Goal: Check status: Check status

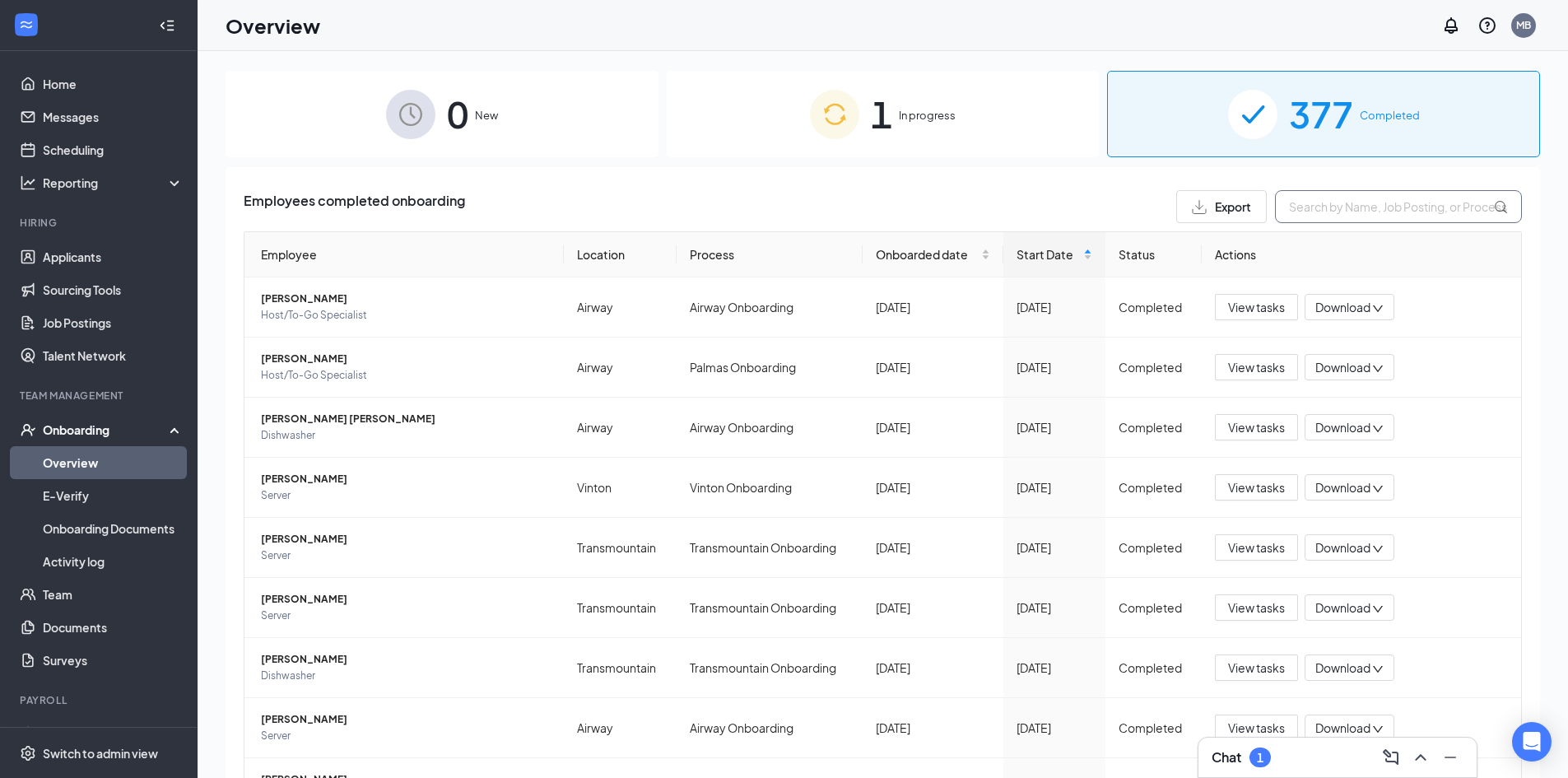
click at [1311, 212] on input "text" at bounding box center [1398, 206] width 247 height 33
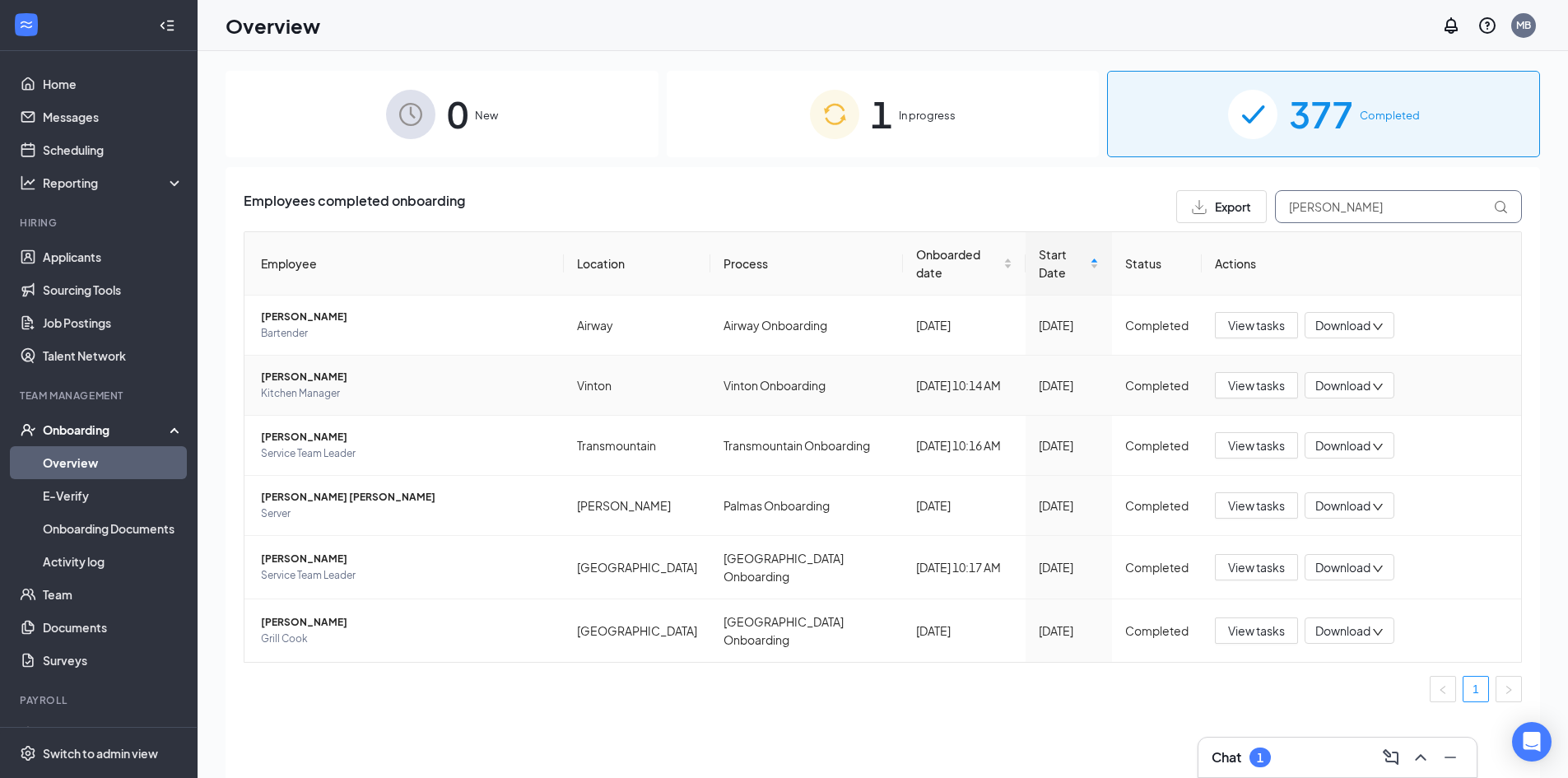
type input "[PERSON_NAME]"
click at [313, 369] on span "[PERSON_NAME]" at bounding box center [405, 377] width 289 height 17
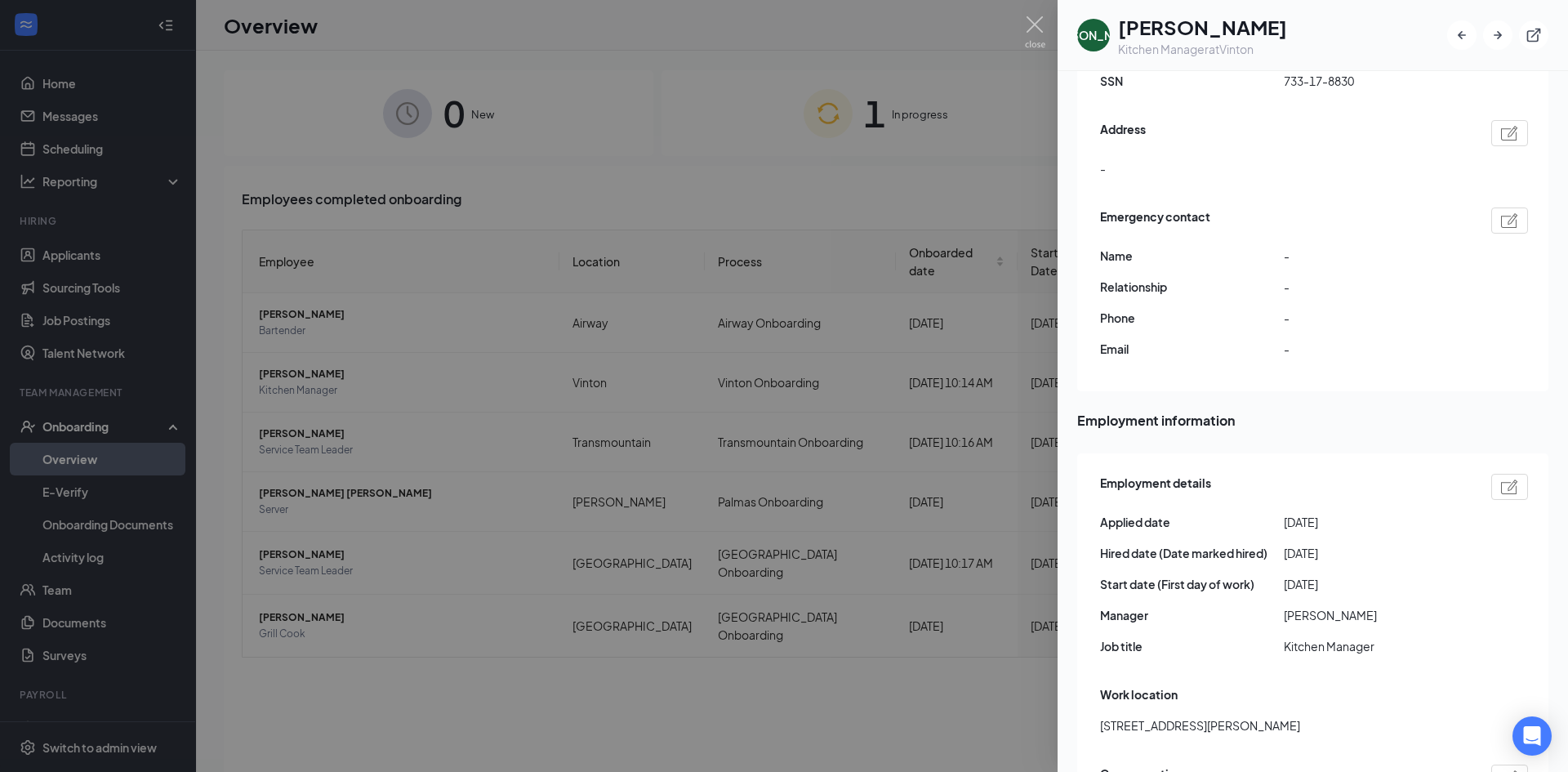
scroll to position [572, 0]
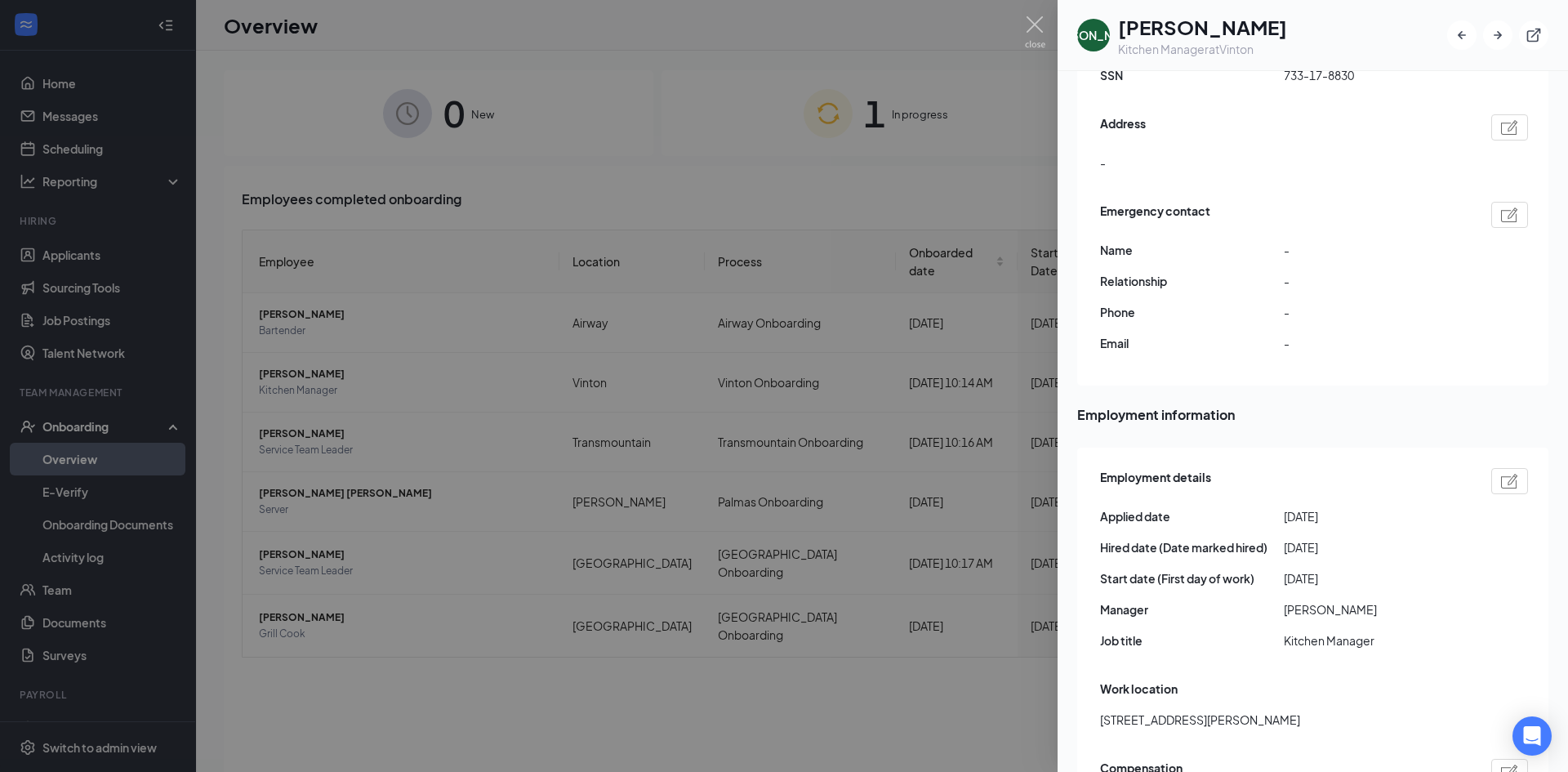
click at [1501, 473] on img at bounding box center [1510, 480] width 17 height 15
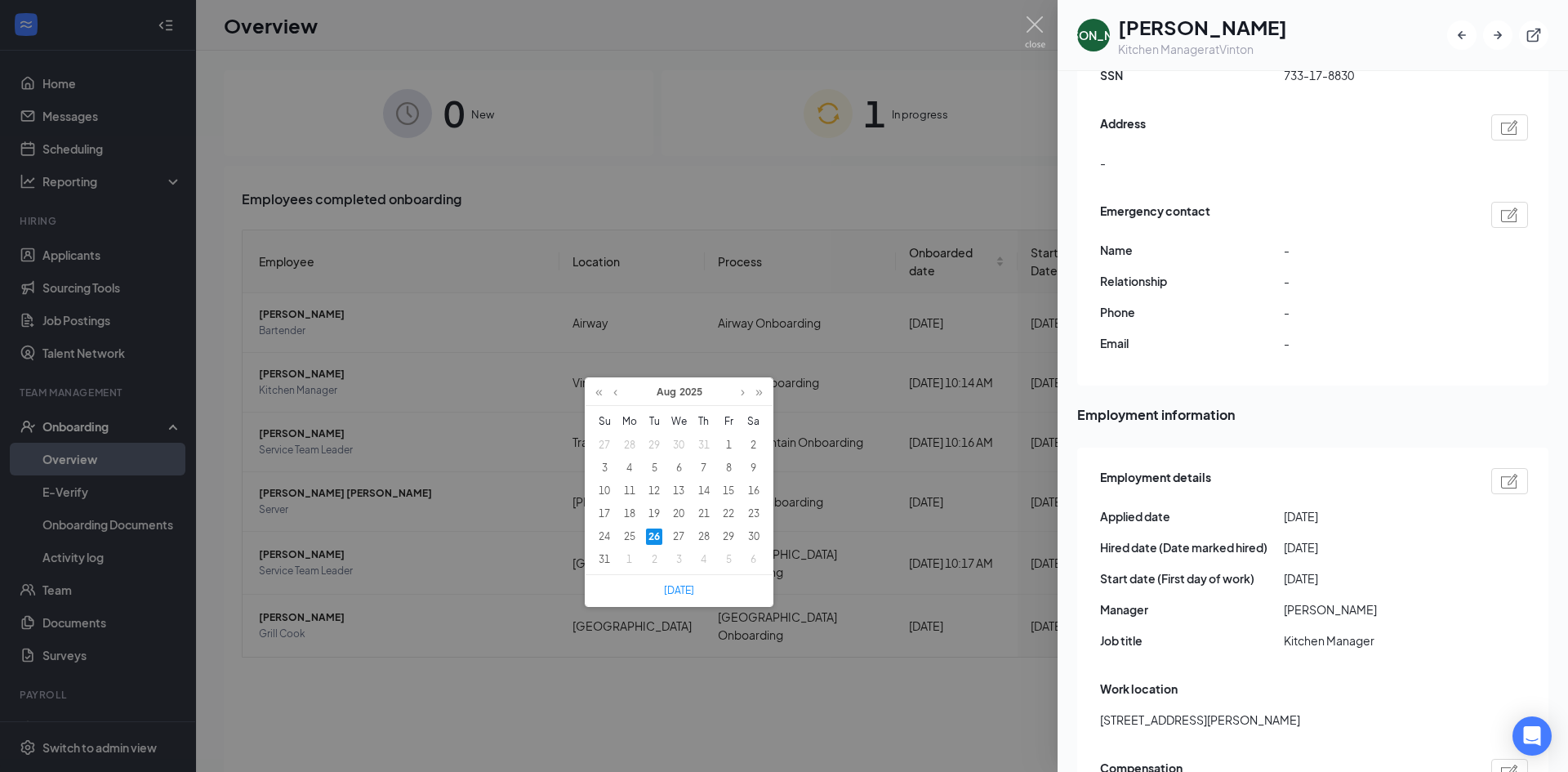
click at [650, 531] on div "26" at bounding box center [654, 536] width 17 height 17
type input "[DATE]"
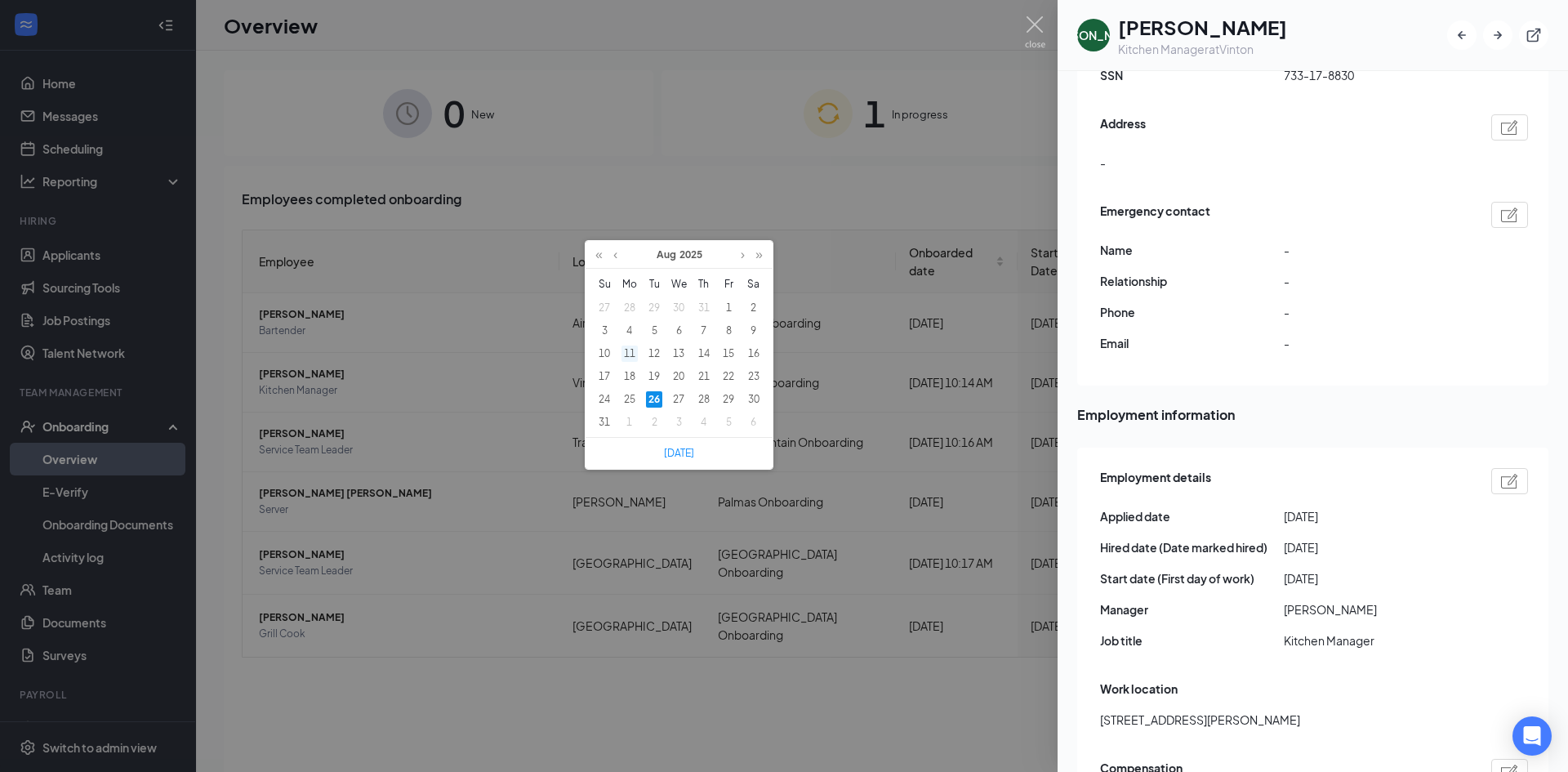
click at [630, 358] on div "11" at bounding box center [629, 354] width 17 height 17
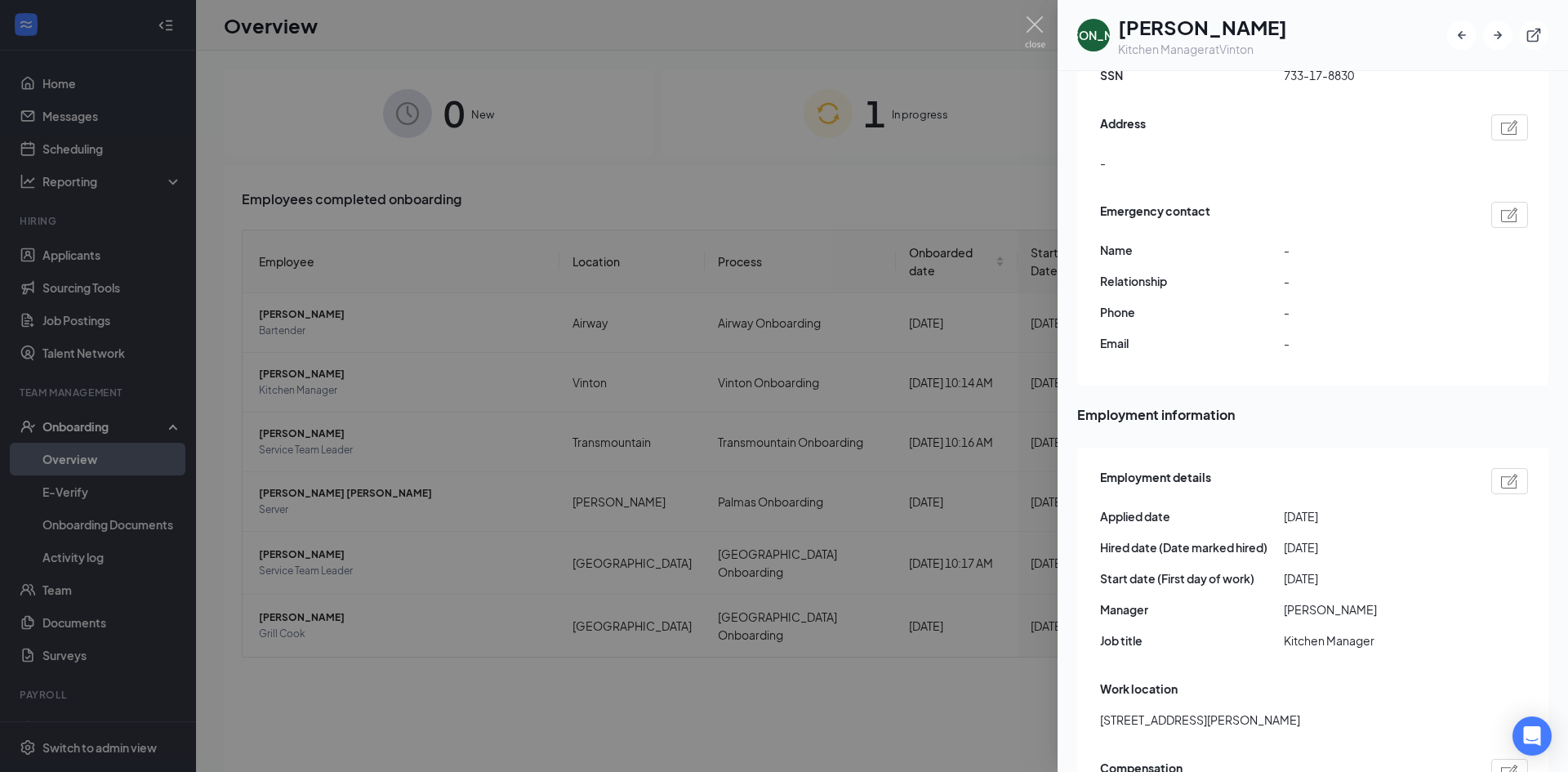
type input "[DATE]"
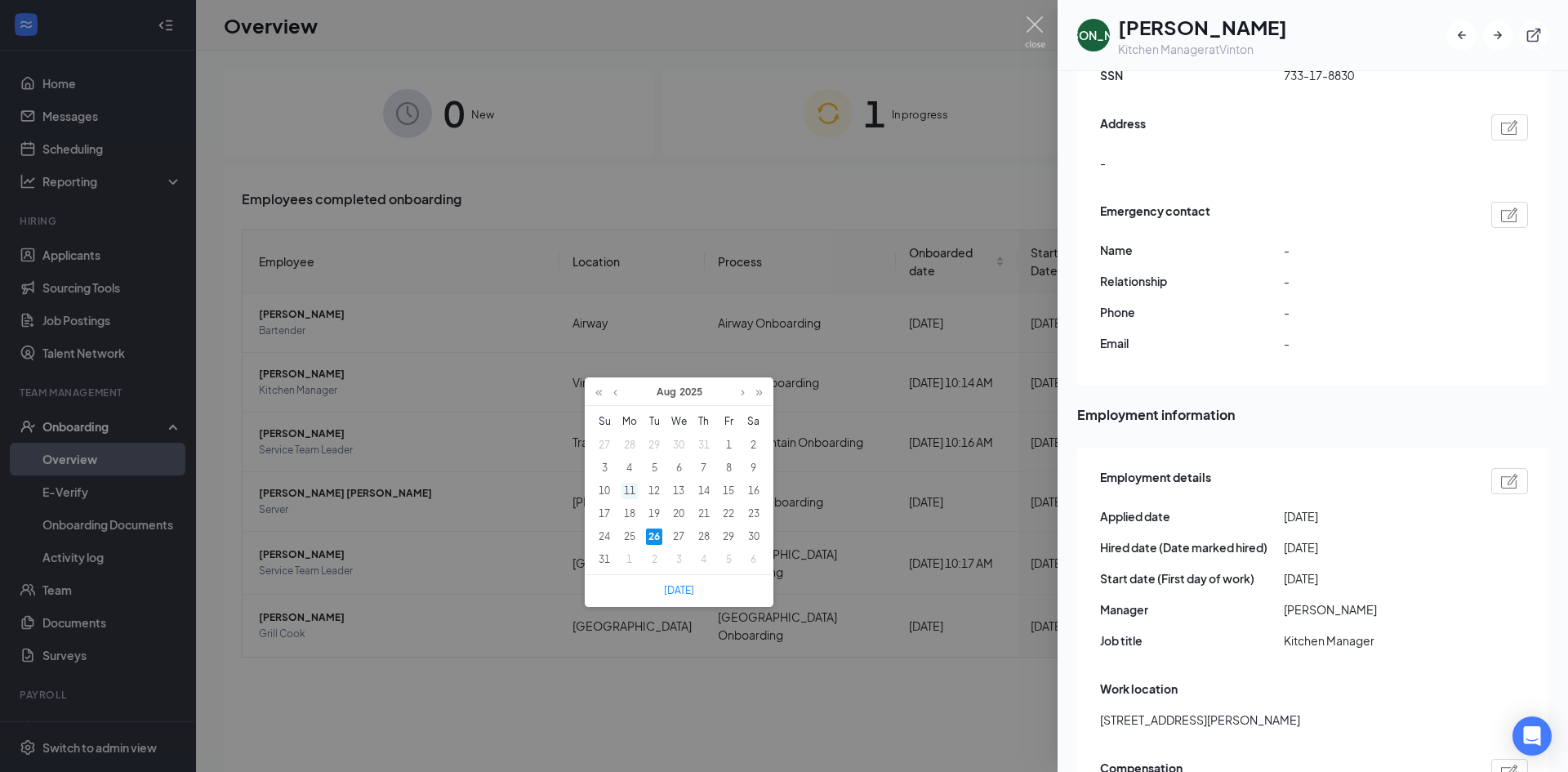
click at [625, 492] on div "11" at bounding box center [629, 491] width 17 height 17
type input "[DATE]"
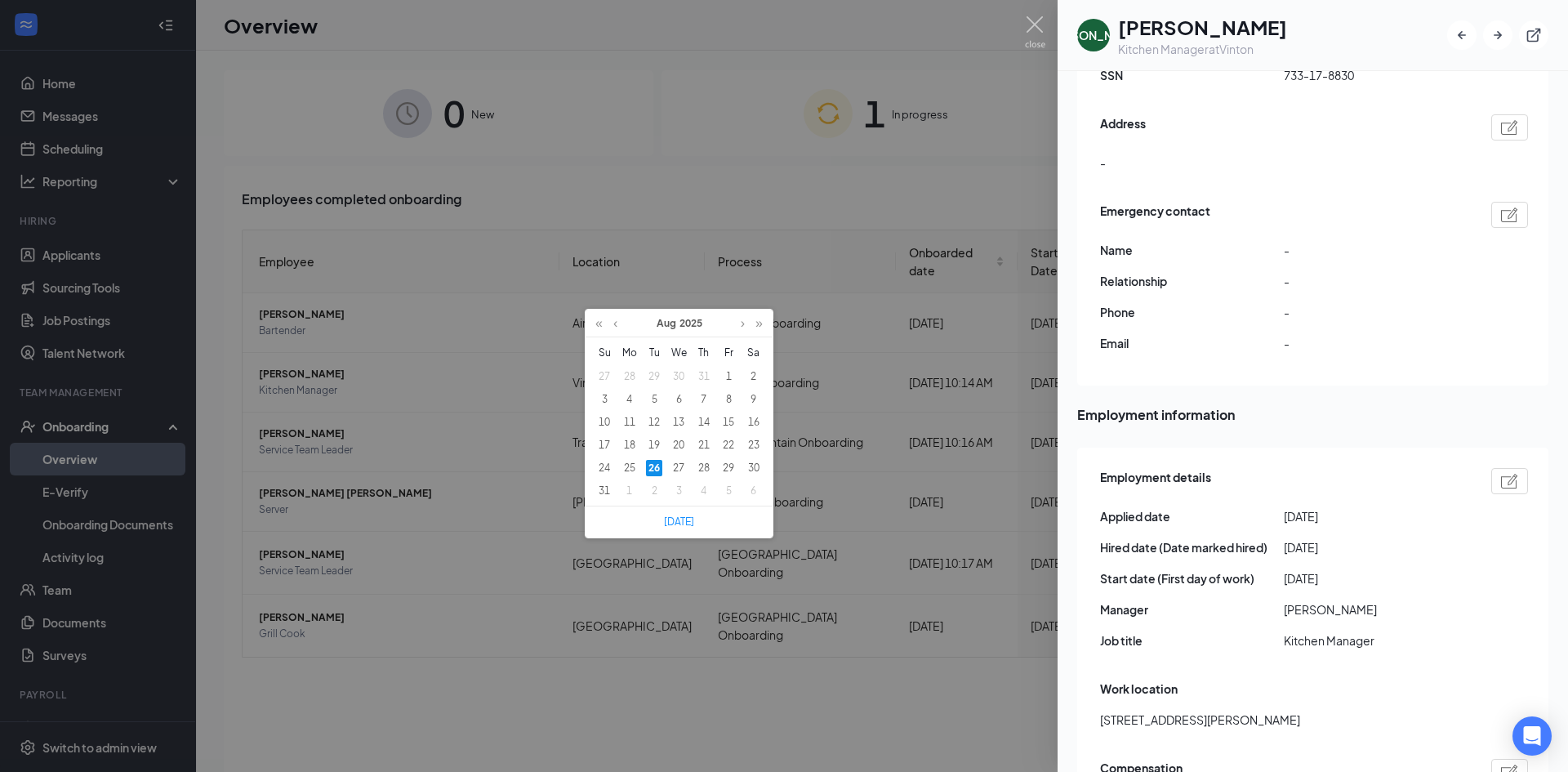
click at [650, 469] on div "26" at bounding box center [654, 468] width 17 height 17
type input "[DATE]"
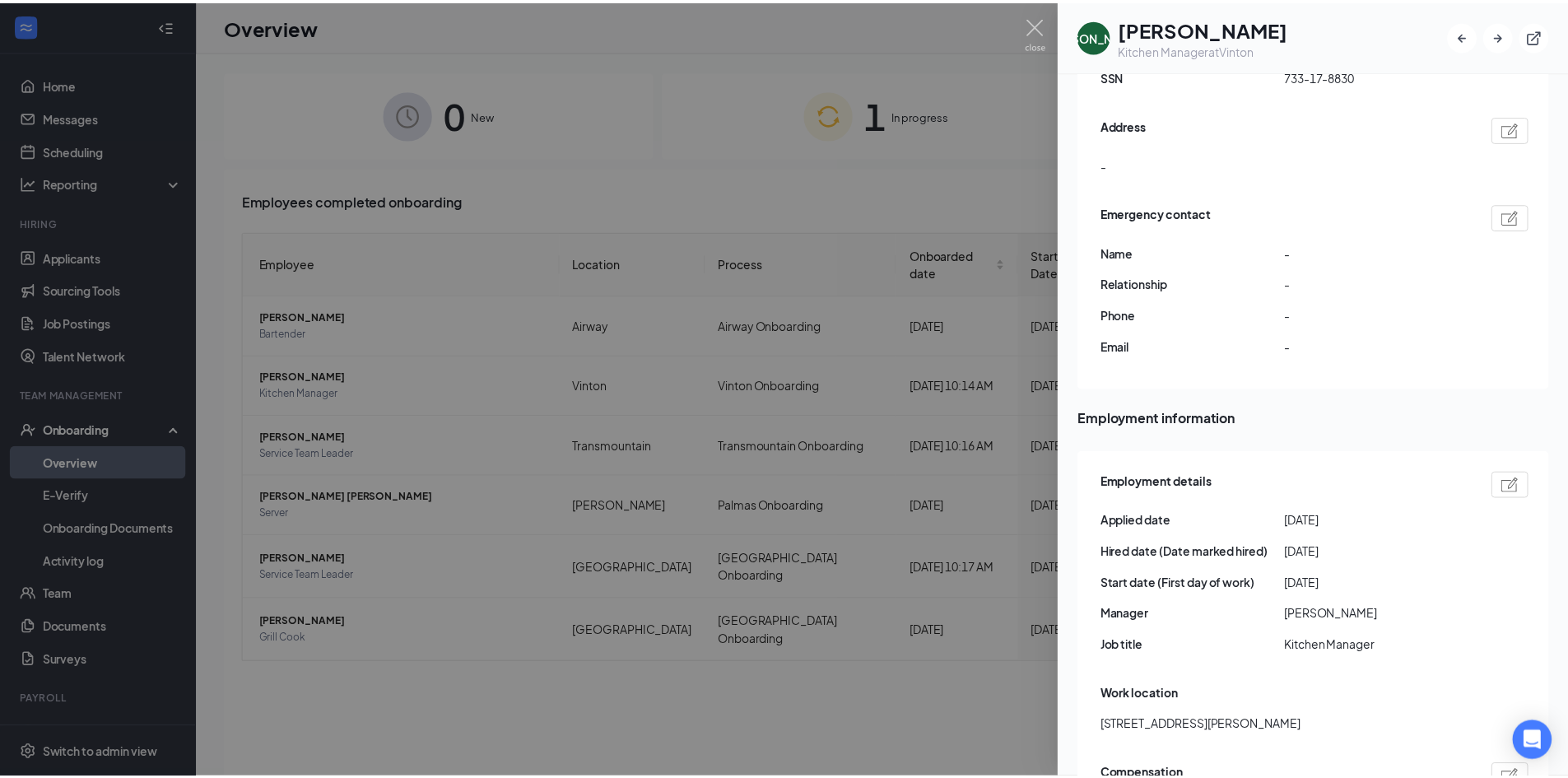
scroll to position [1, 0]
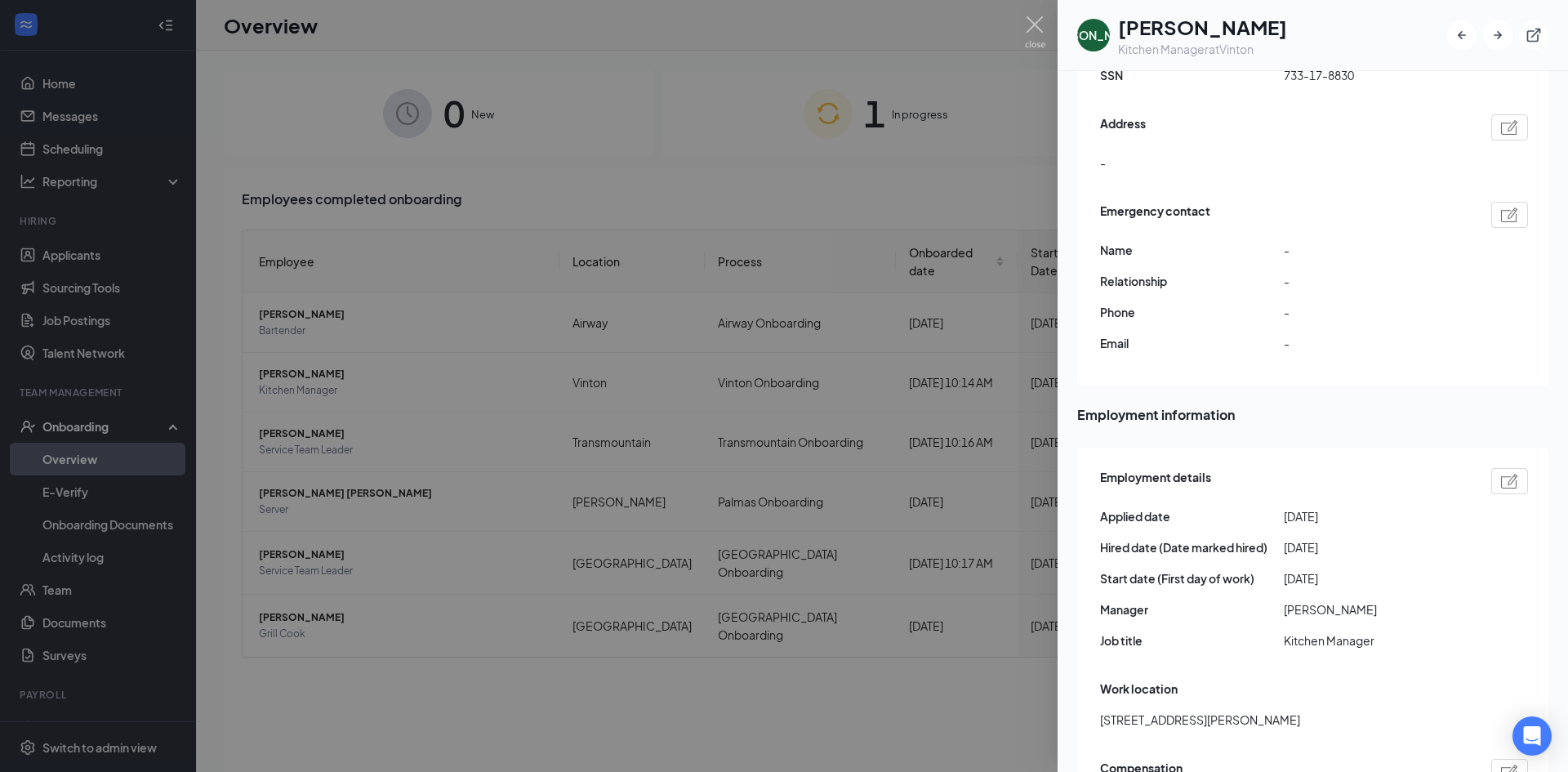
click at [1501, 473] on img at bounding box center [1510, 480] width 17 height 15
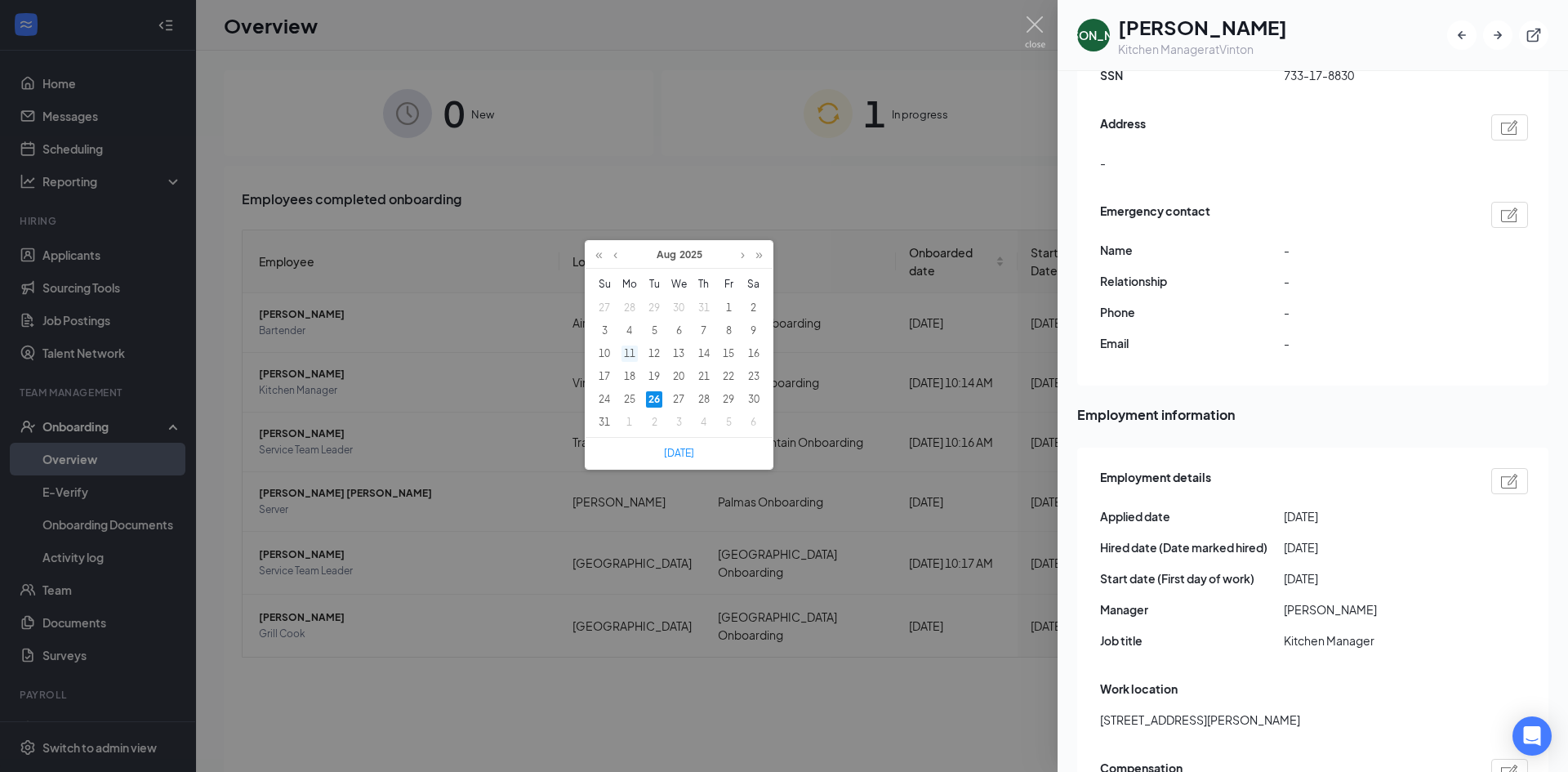
click at [625, 352] on div "11" at bounding box center [629, 354] width 17 height 17
type input "[DATE]"
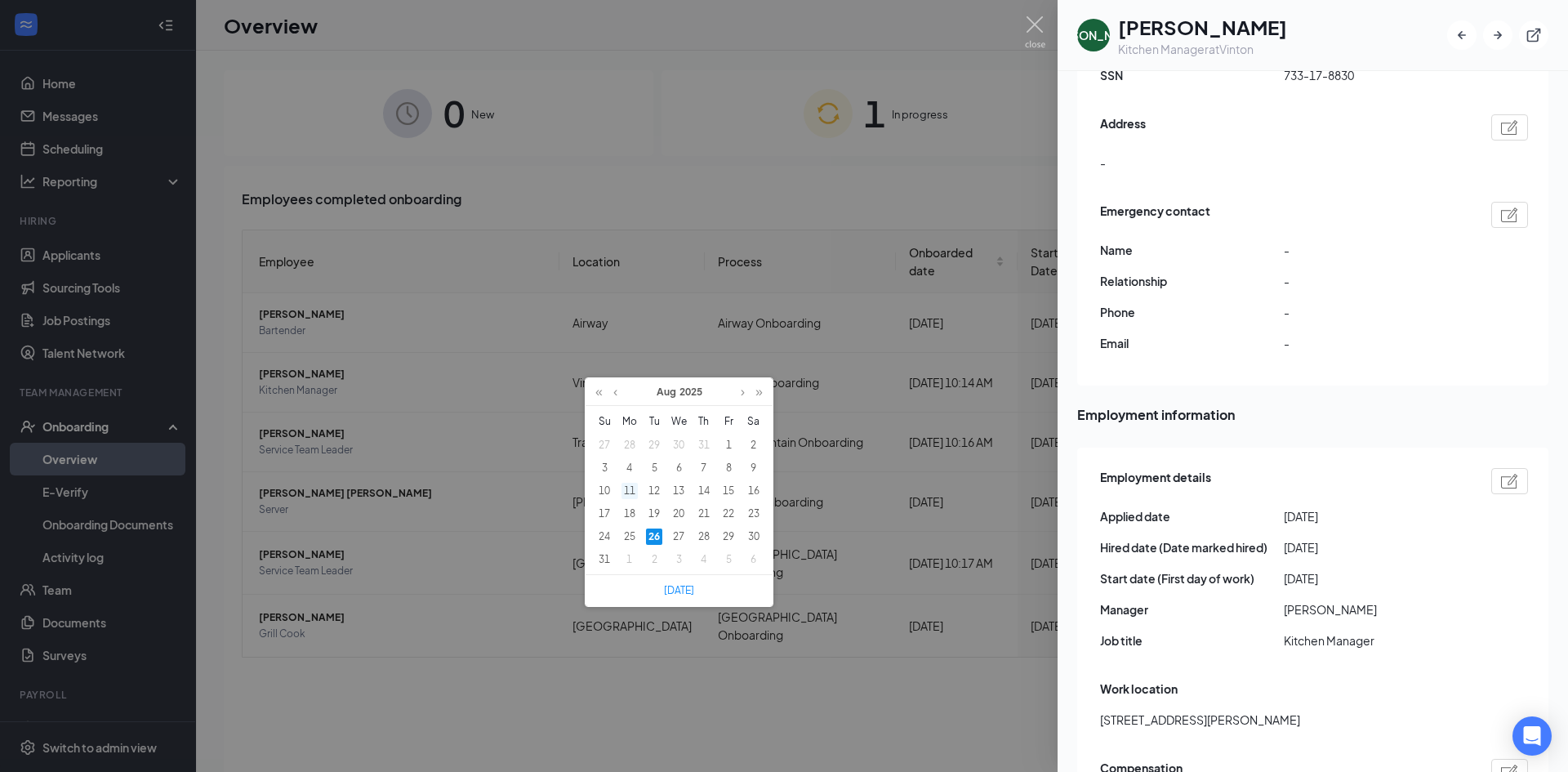
click at [628, 487] on div "11" at bounding box center [629, 491] width 17 height 17
type input "[DATE]"
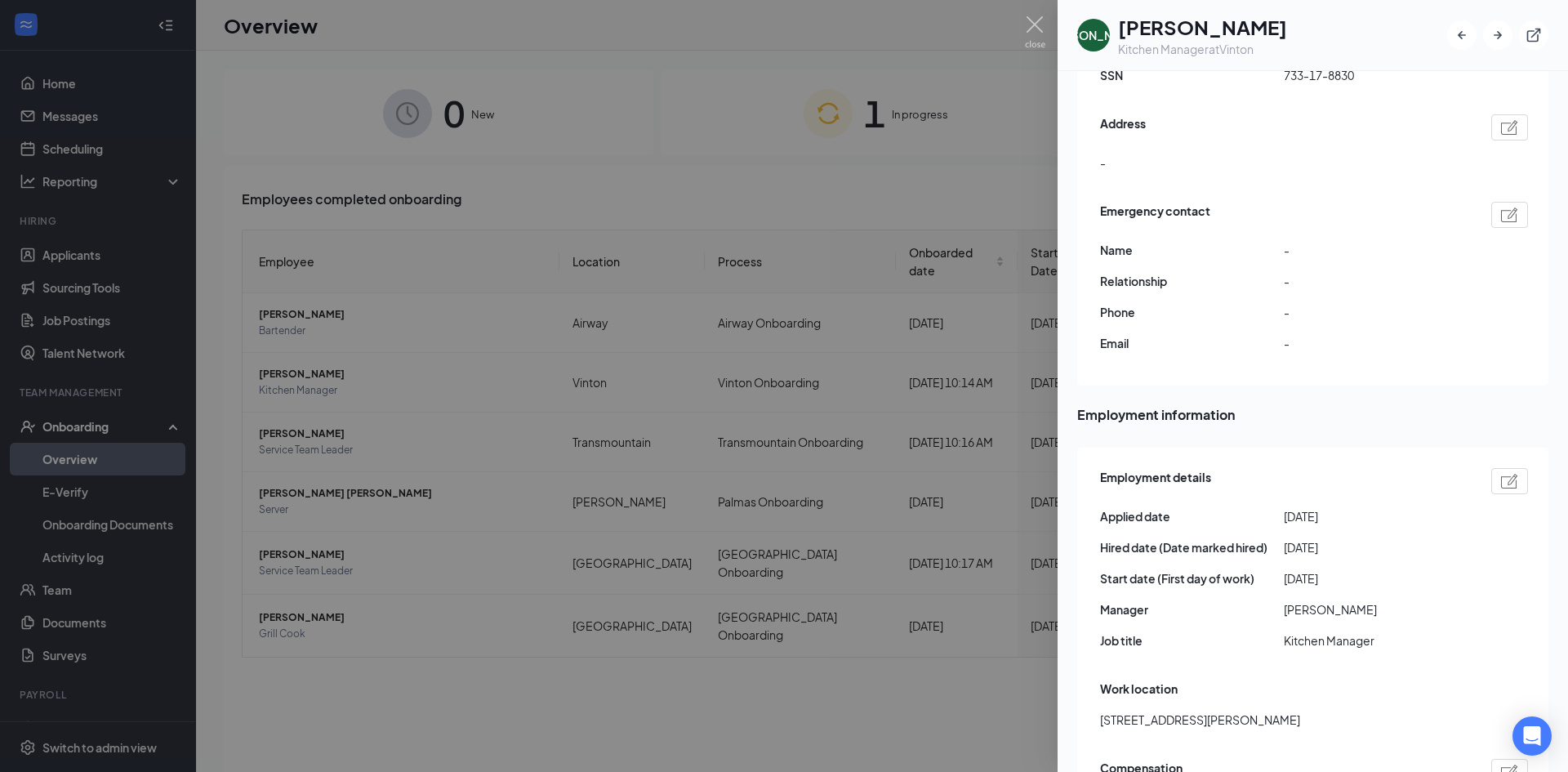
click at [794, 192] on div at bounding box center [784, 386] width 1568 height 772
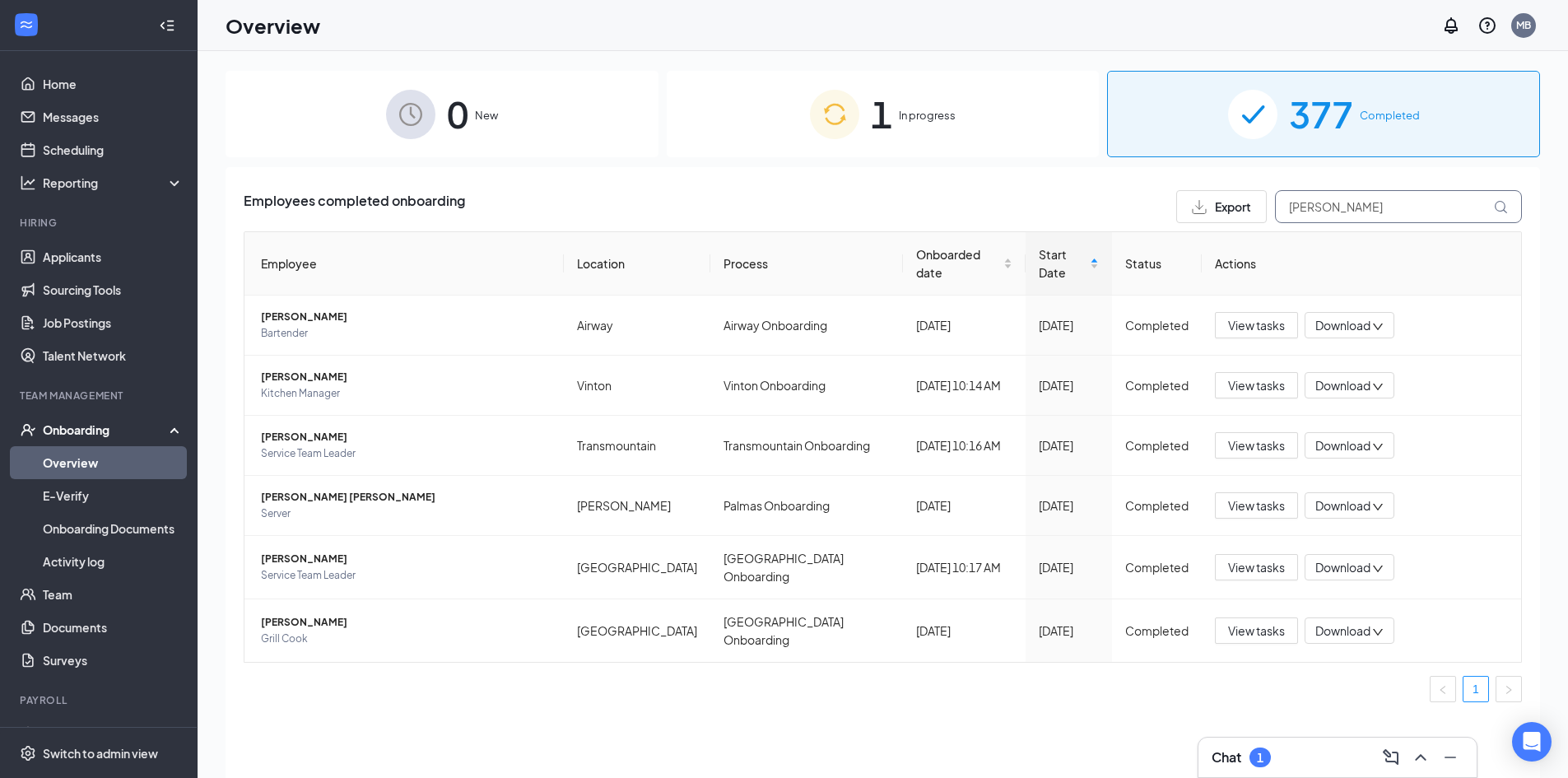
click at [1506, 205] on icon at bounding box center [1501, 207] width 14 height 14
click at [1504, 207] on icon at bounding box center [1501, 207] width 14 height 14
drag, startPoint x: 1356, startPoint y: 215, endPoint x: 1072, endPoint y: 214, distance: 284.0
click at [1072, 214] on div "Employees completed onboarding Export [PERSON_NAME]" at bounding box center [883, 206] width 1279 height 33
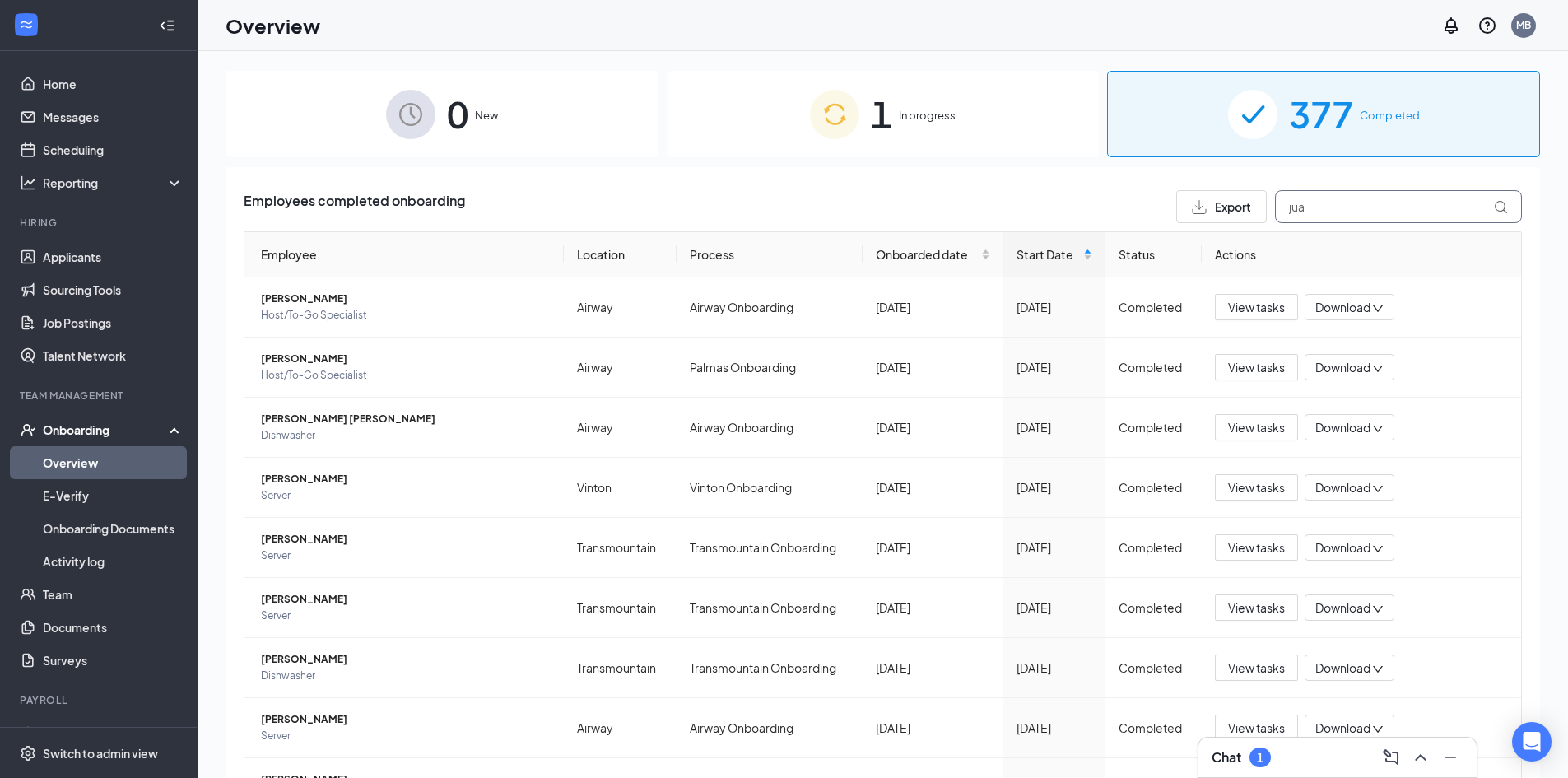
type input "[PERSON_NAME]"
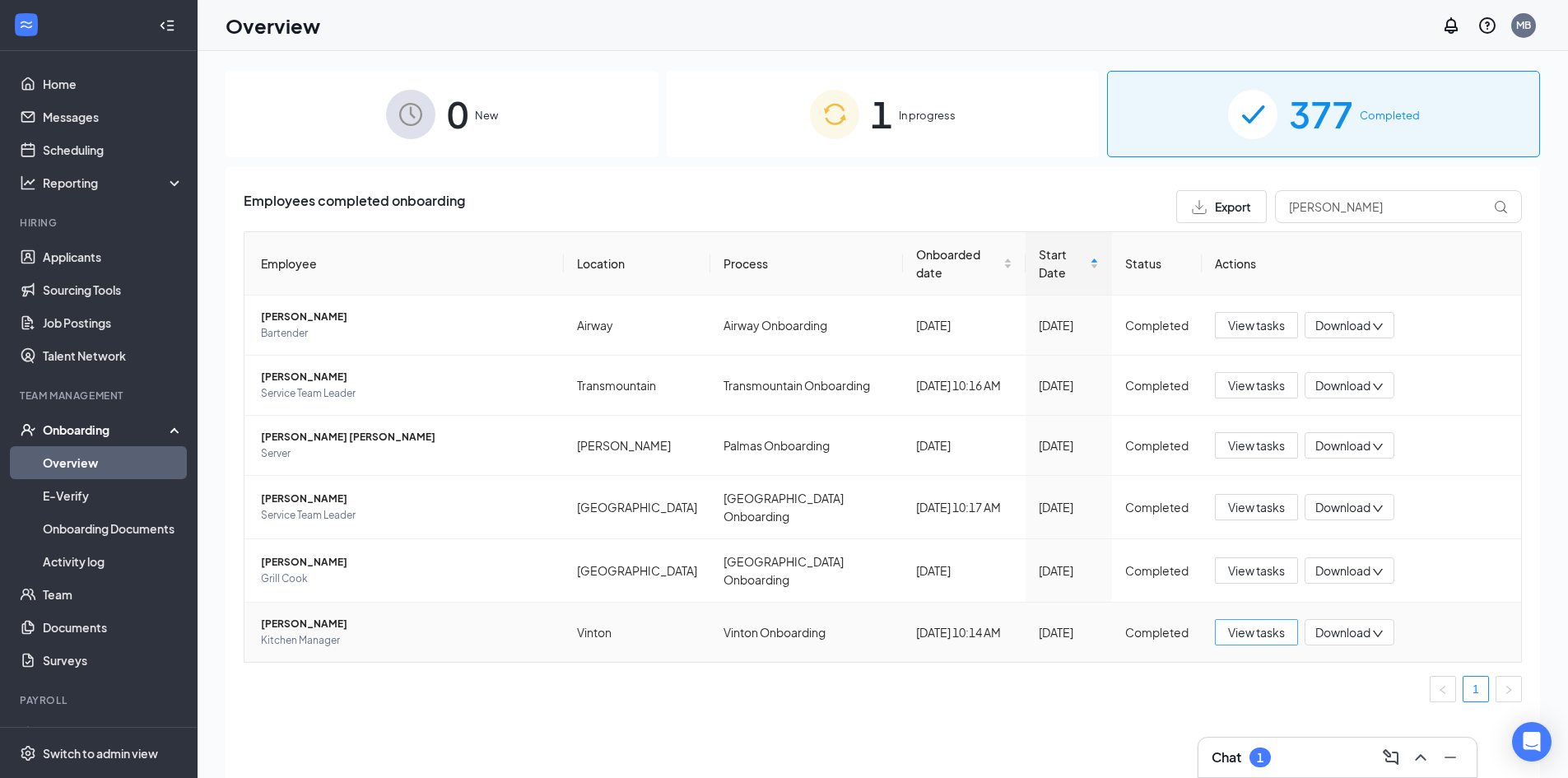
click at [1235, 623] on span "View tasks" at bounding box center [1256, 632] width 57 height 18
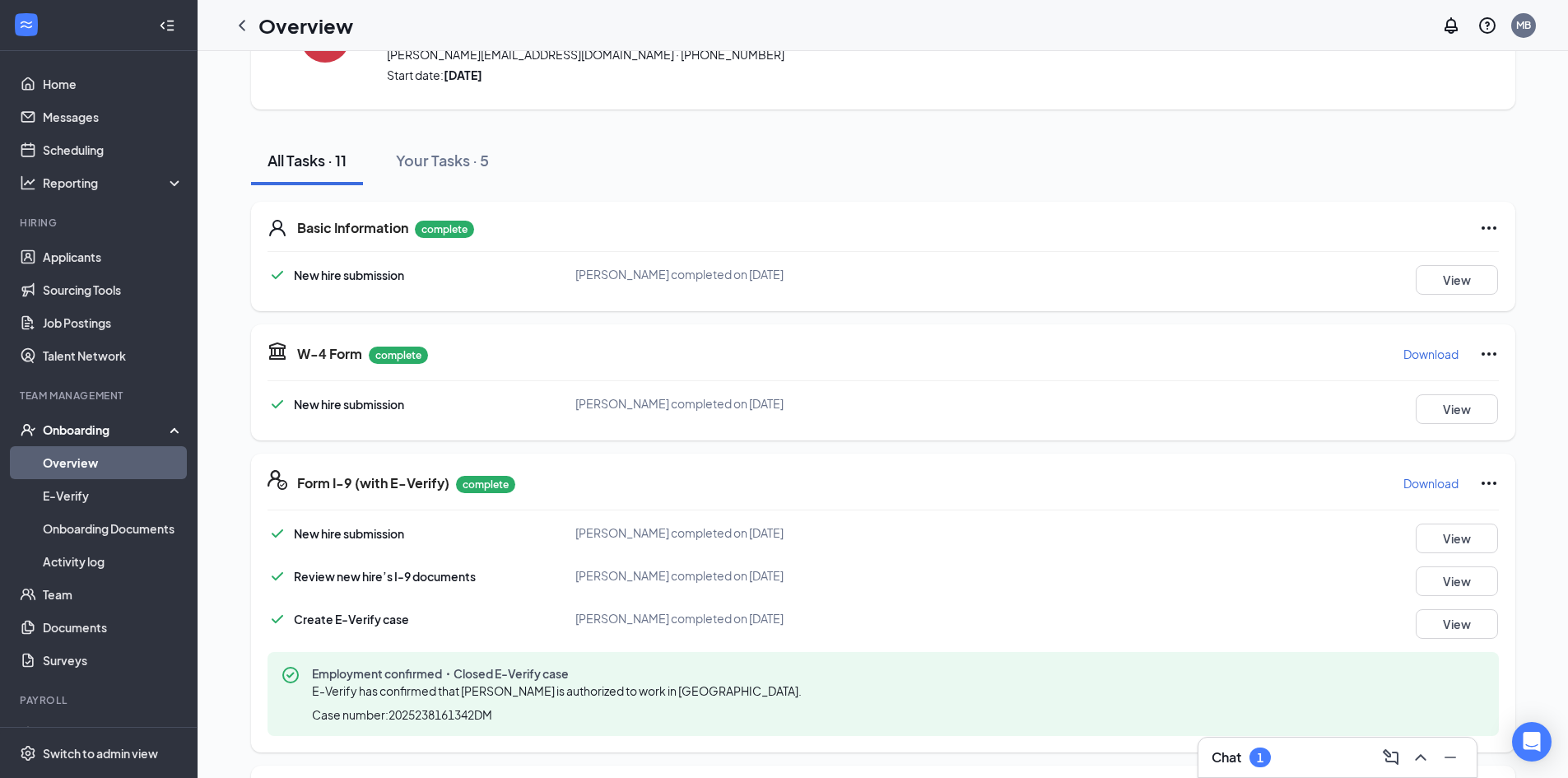
scroll to position [62, 0]
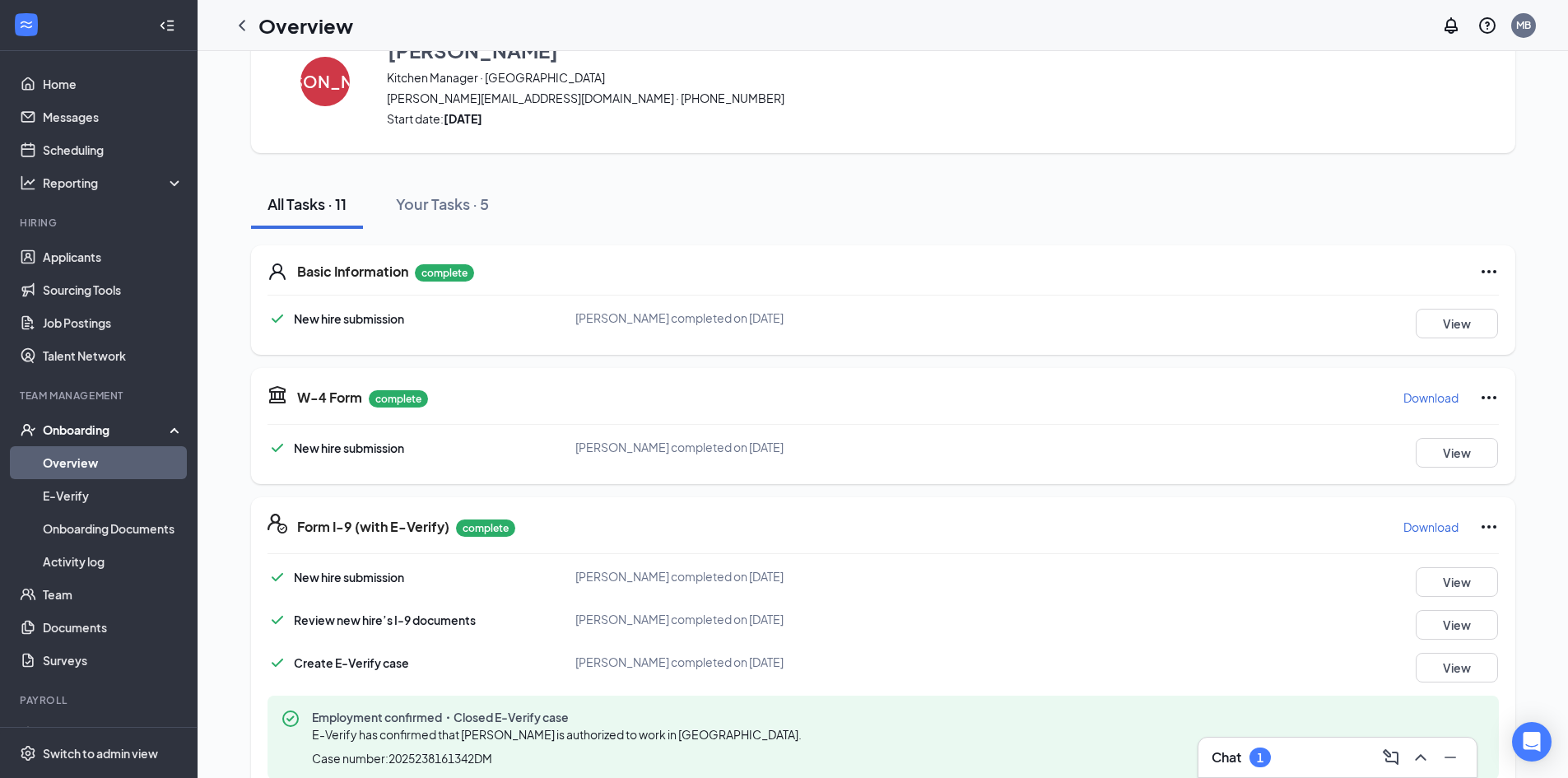
click at [1421, 528] on p "Download" at bounding box center [1431, 526] width 55 height 17
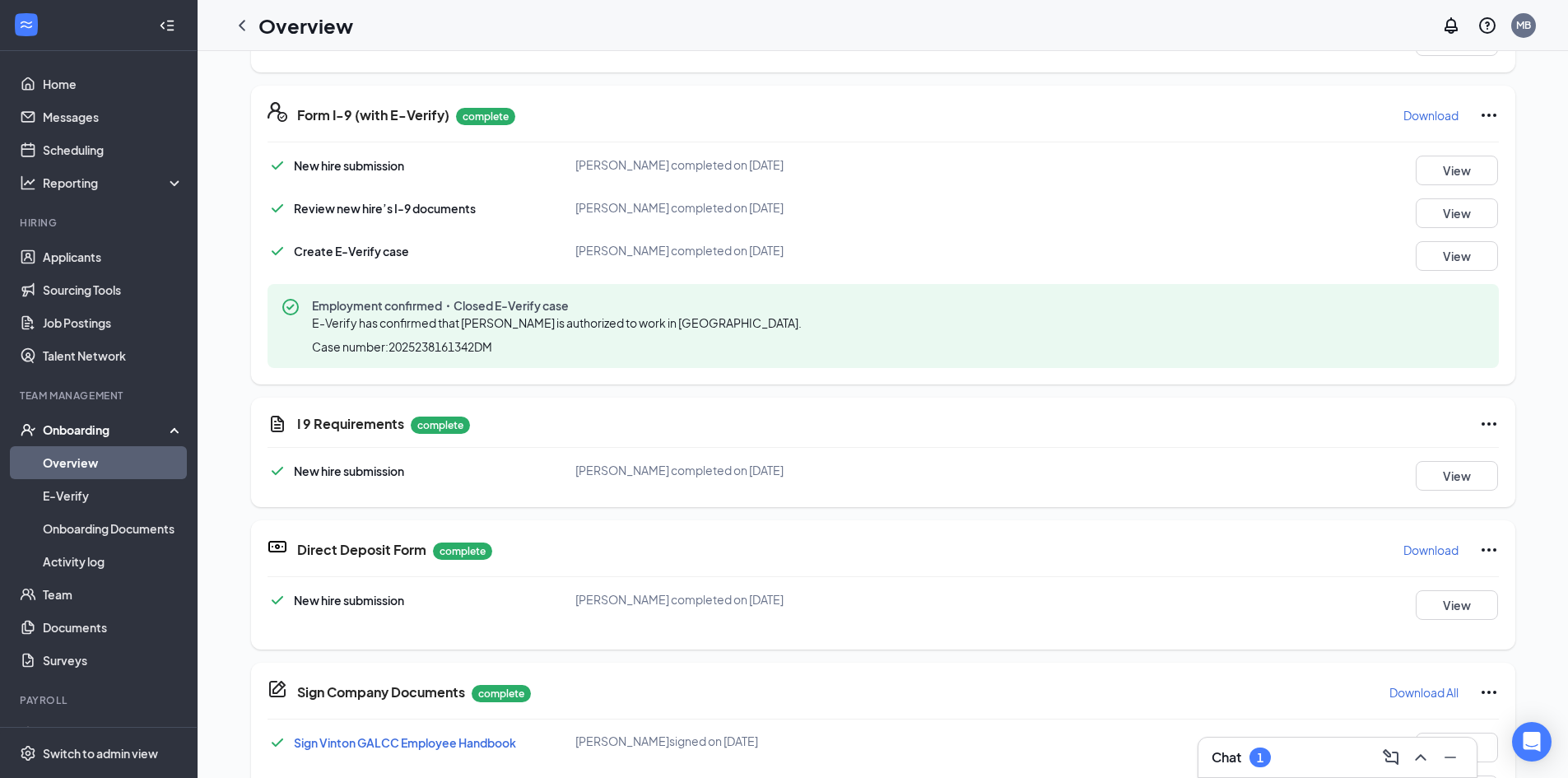
scroll to position [720, 0]
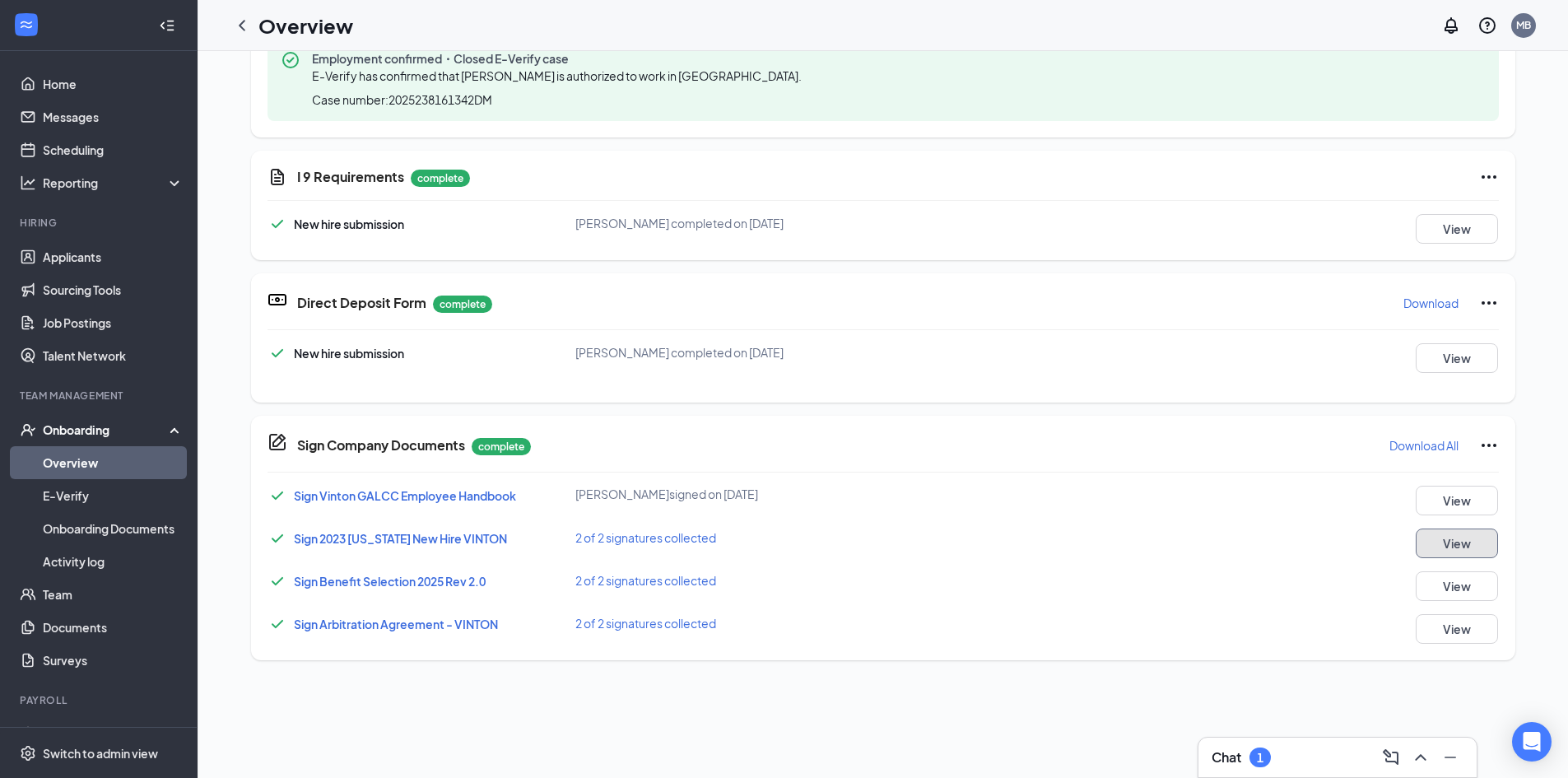
click at [1425, 541] on button "View" at bounding box center [1457, 543] width 83 height 30
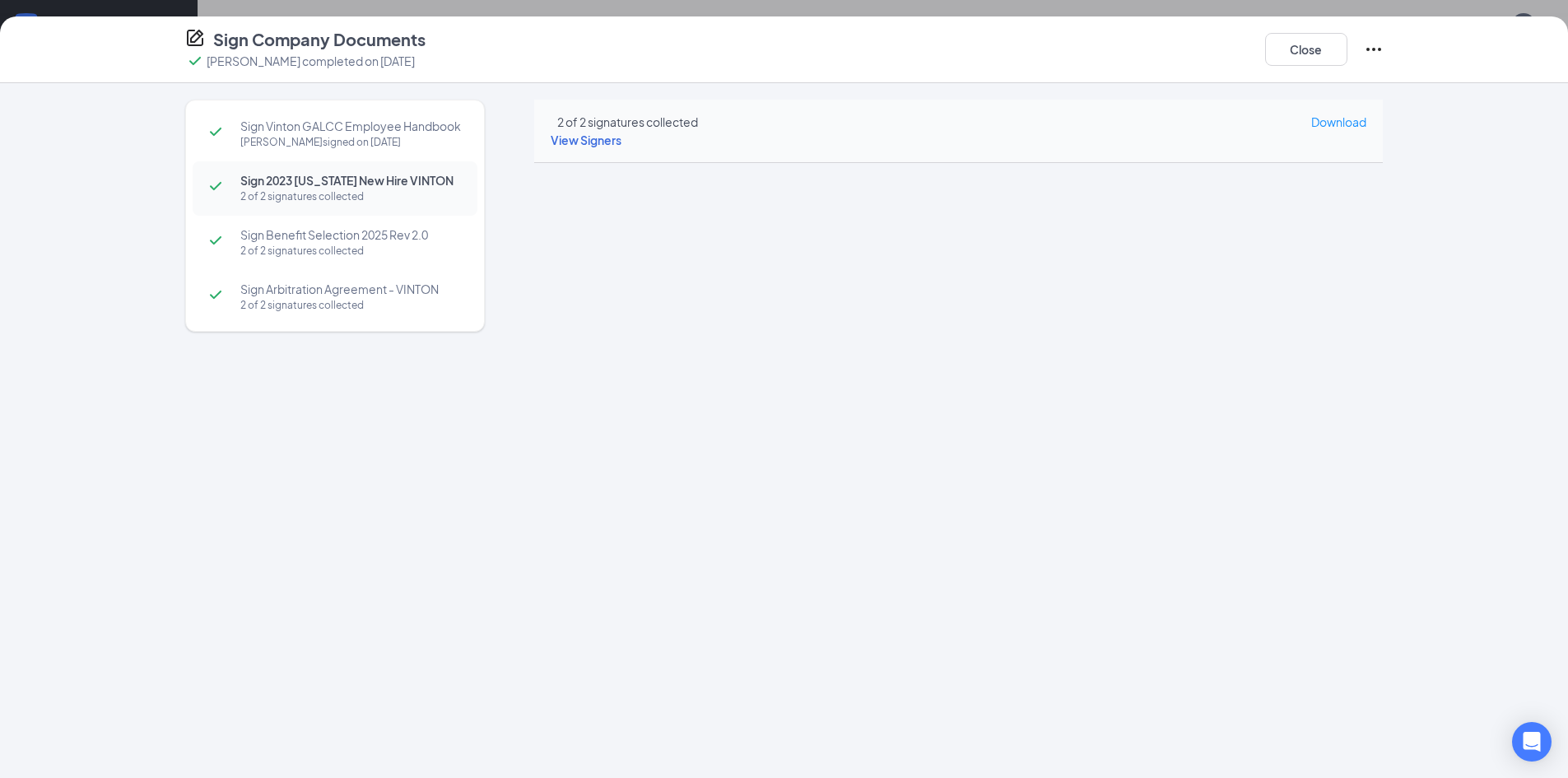
click at [328, 243] on span "Sign Benefit Selection 2025 Rev 2.0" at bounding box center [350, 234] width 221 height 17
click at [1279, 48] on button "Close" at bounding box center [1307, 48] width 83 height 33
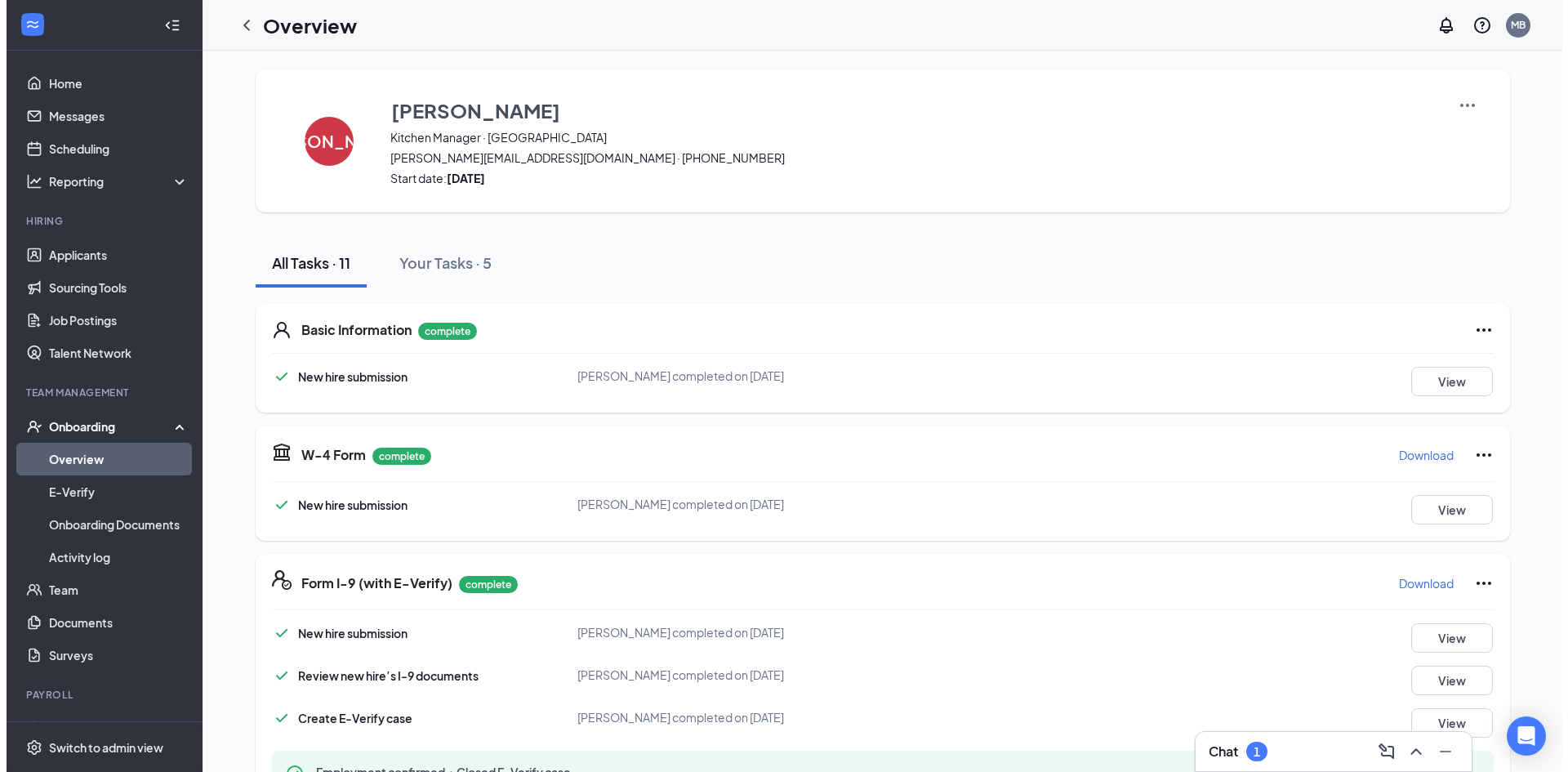
scroll to position [0, 0]
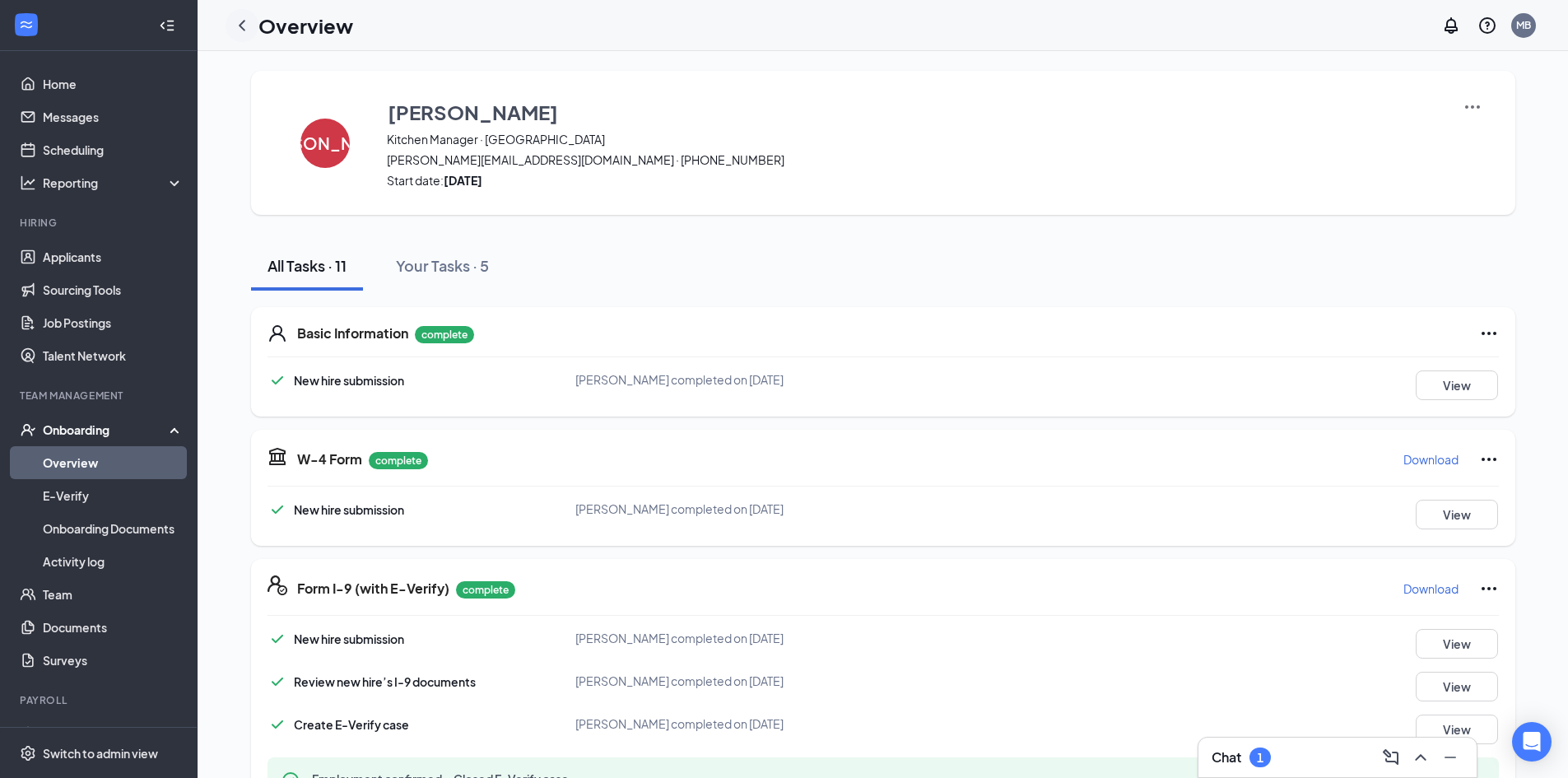
click at [244, 26] on icon "ChevronLeft" at bounding box center [242, 26] width 19 height 19
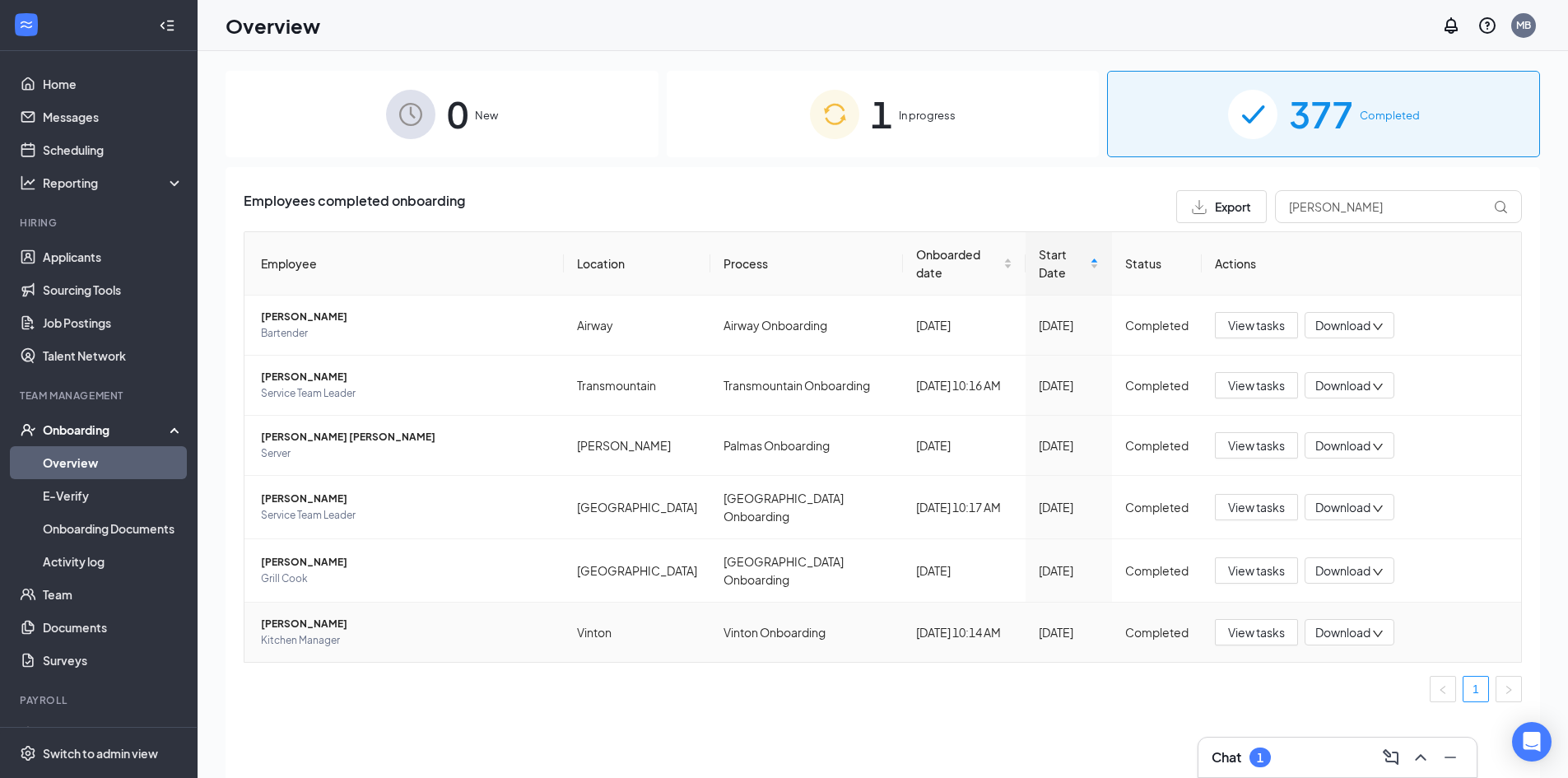
click at [344, 616] on span "[PERSON_NAME]" at bounding box center [405, 624] width 289 height 17
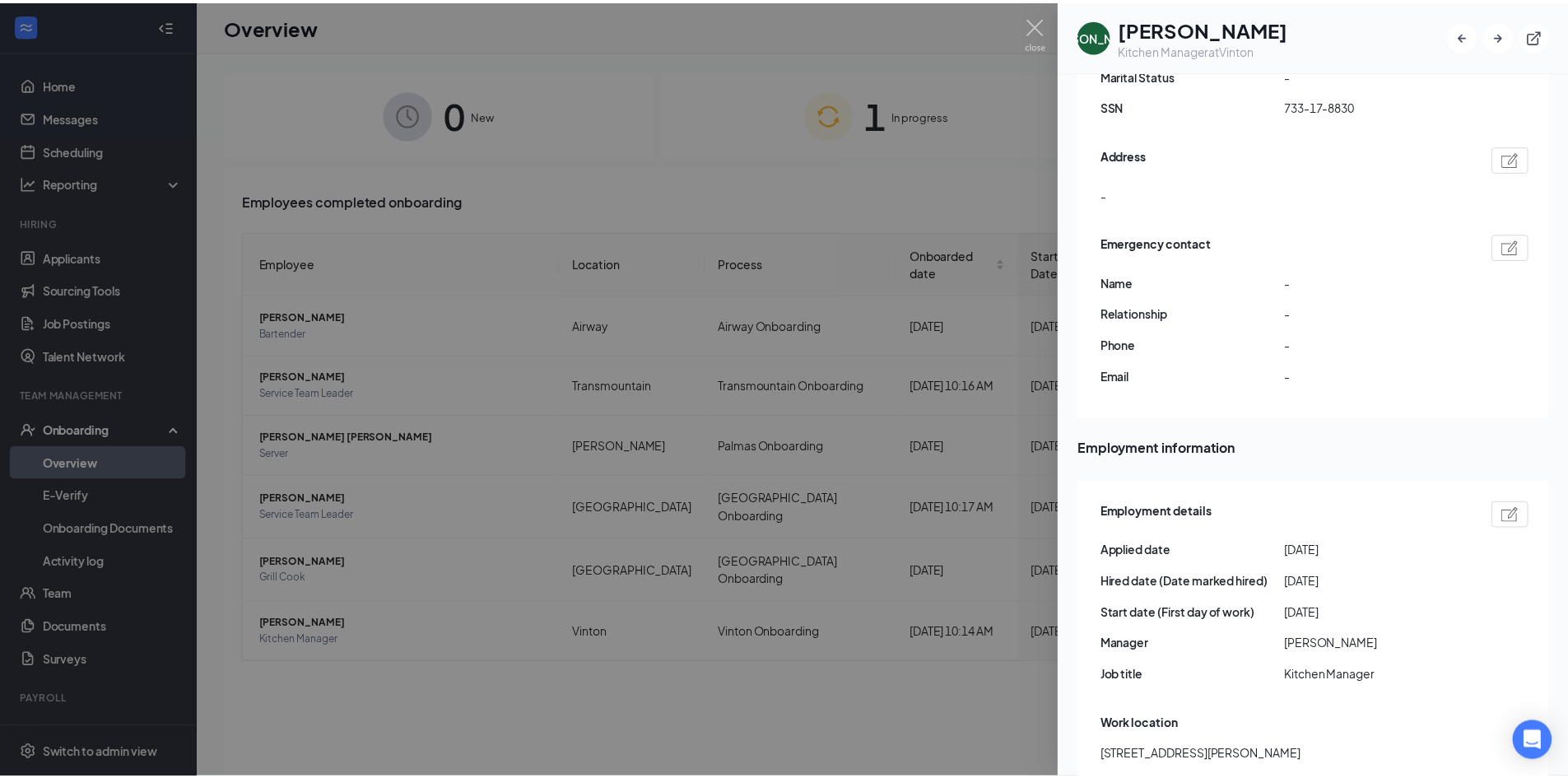
scroll to position [576, 0]
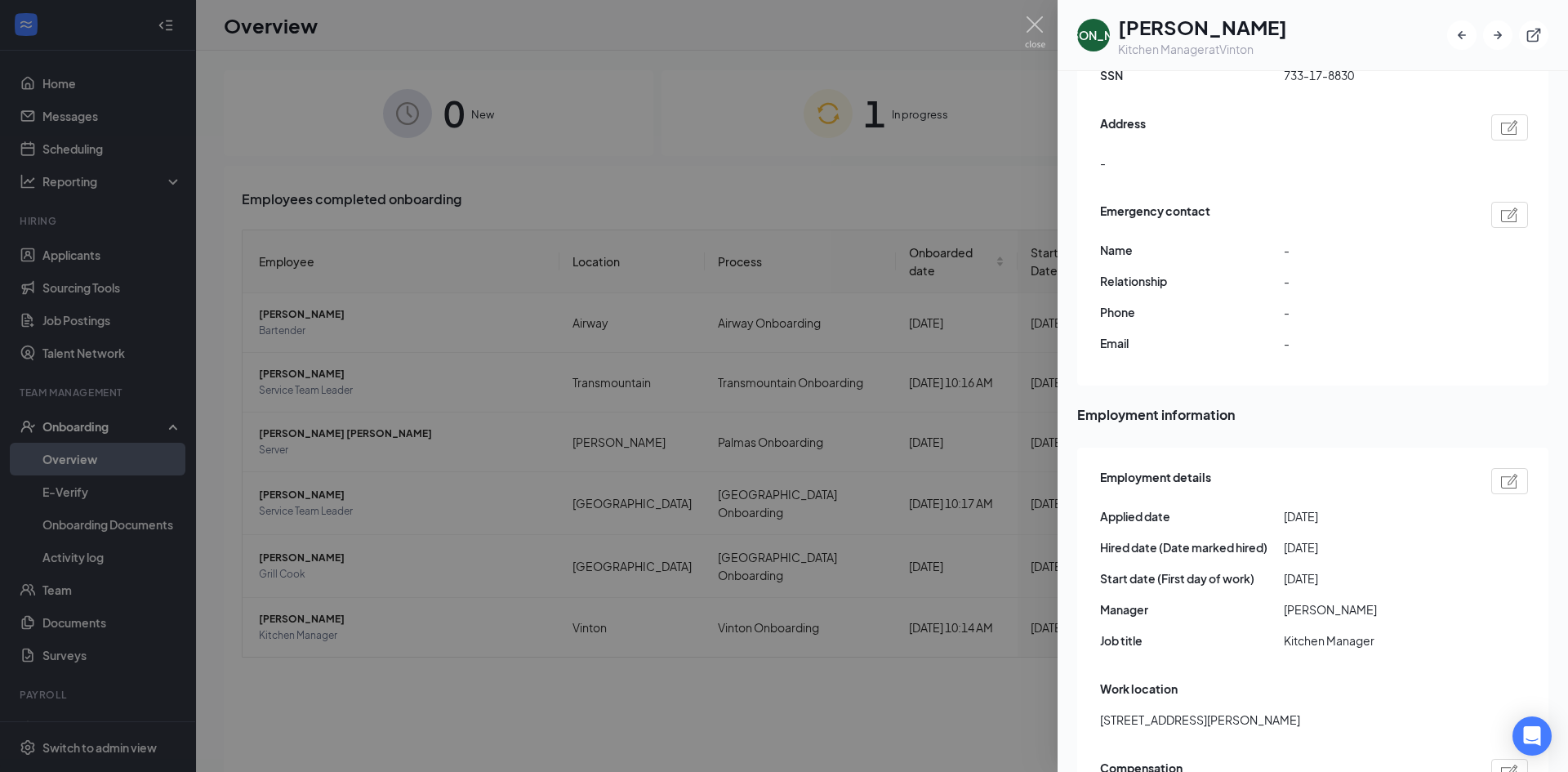
click at [1501, 473] on img at bounding box center [1510, 480] width 17 height 15
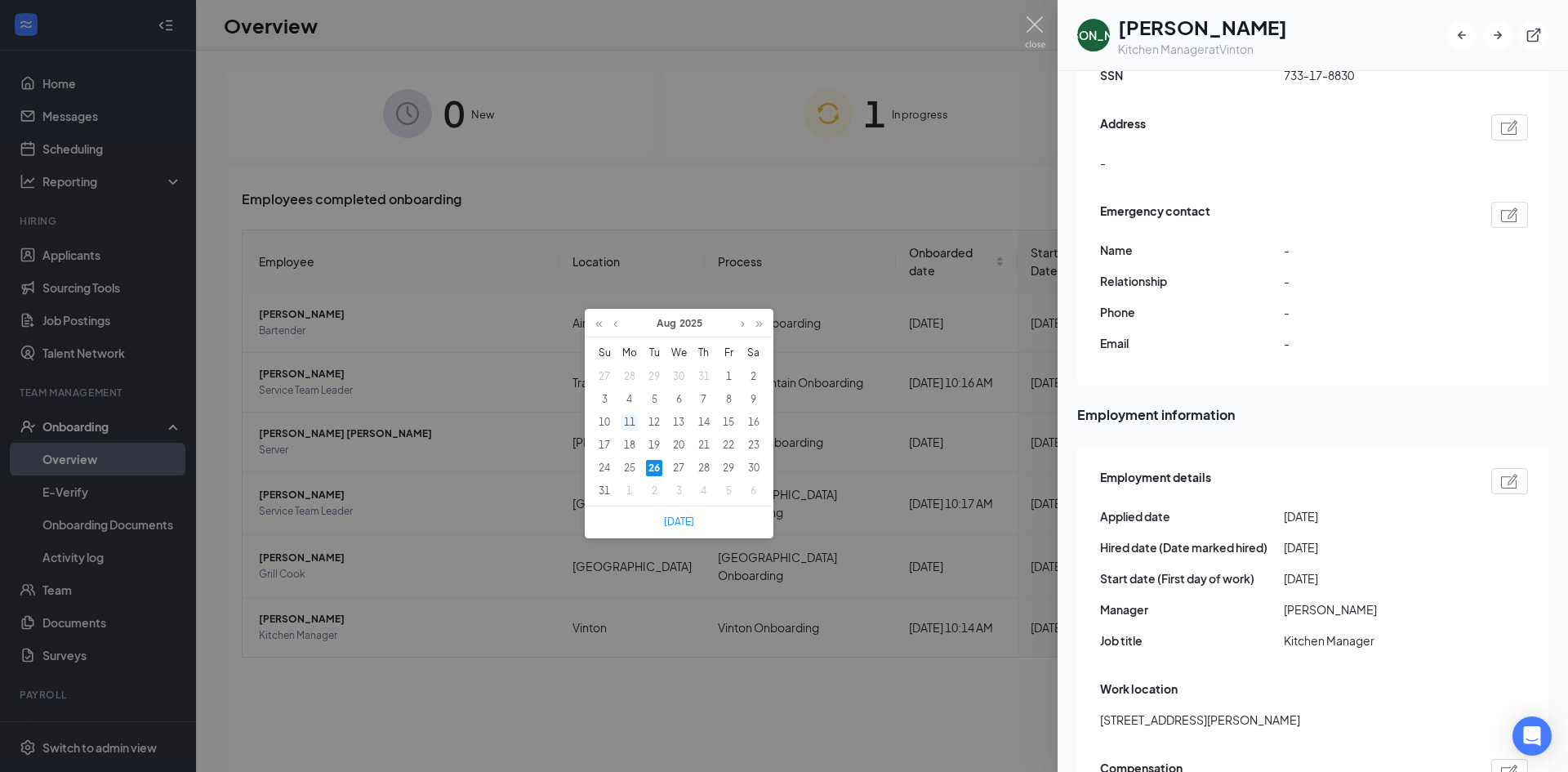
click at [629, 422] on div "11" at bounding box center [629, 422] width 17 height 17
type input "[DATE]"
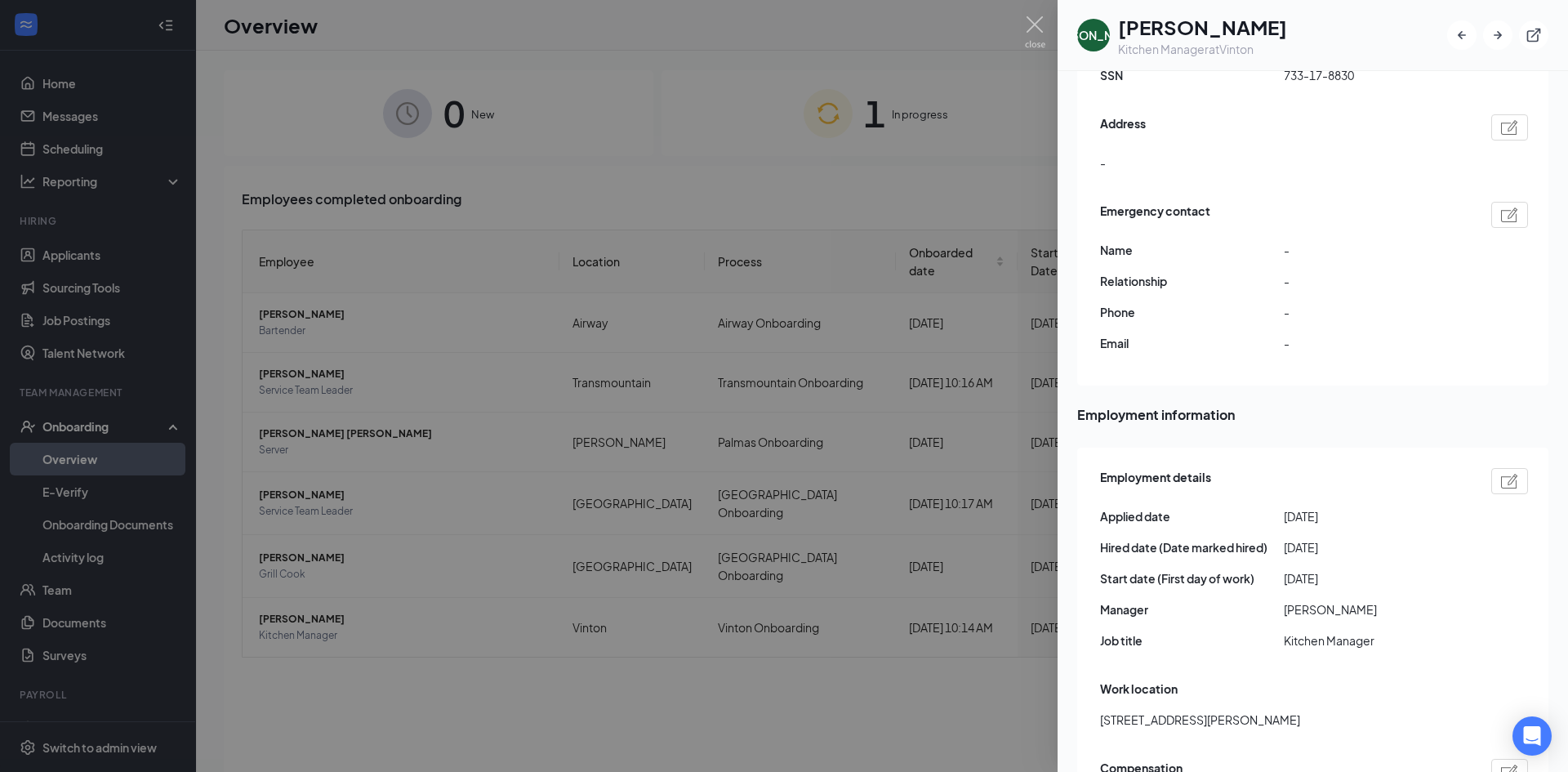
click at [995, 726] on div at bounding box center [784, 386] width 1568 height 772
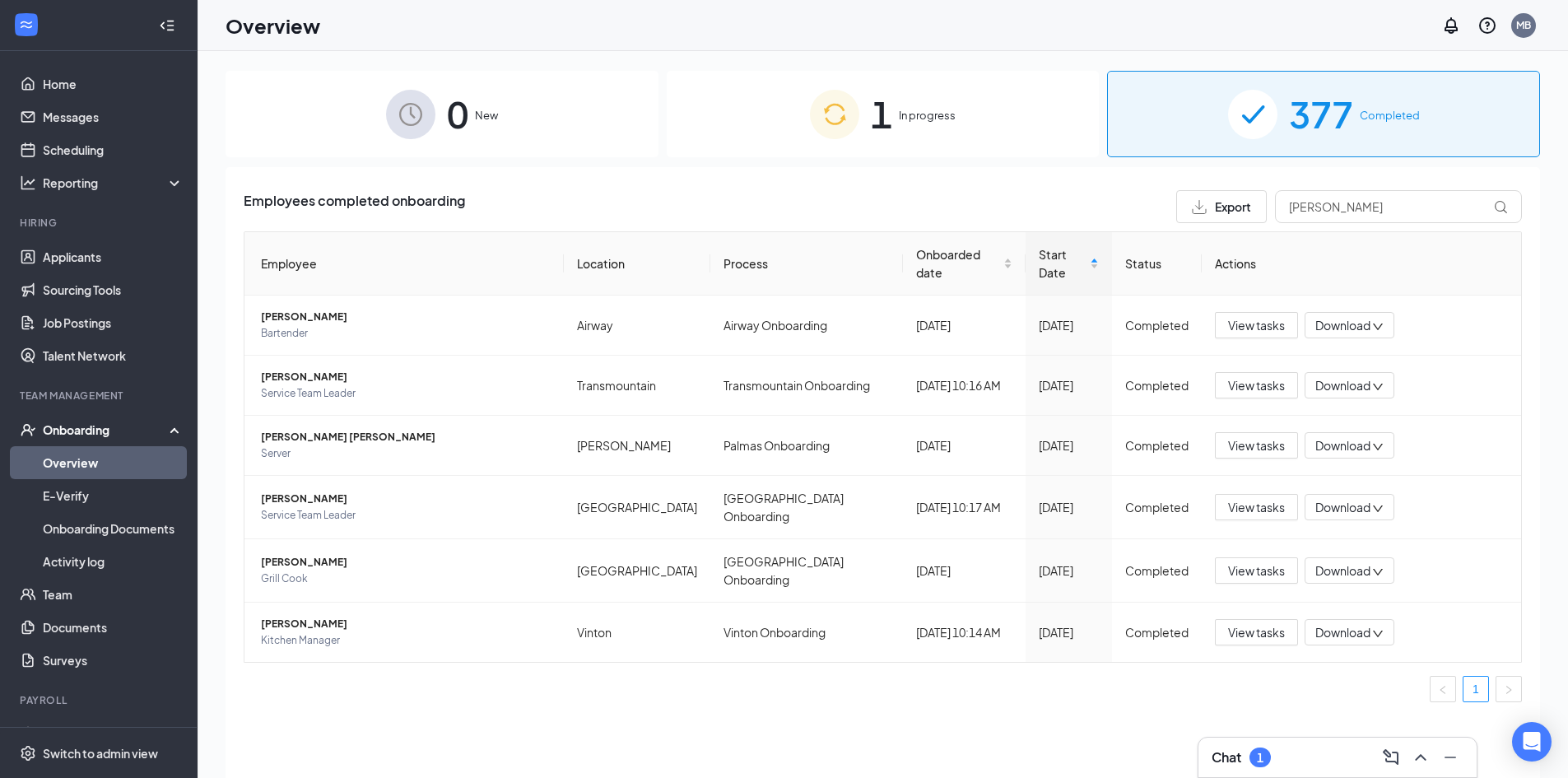
click at [1318, 122] on span "377" at bounding box center [1321, 114] width 64 height 57
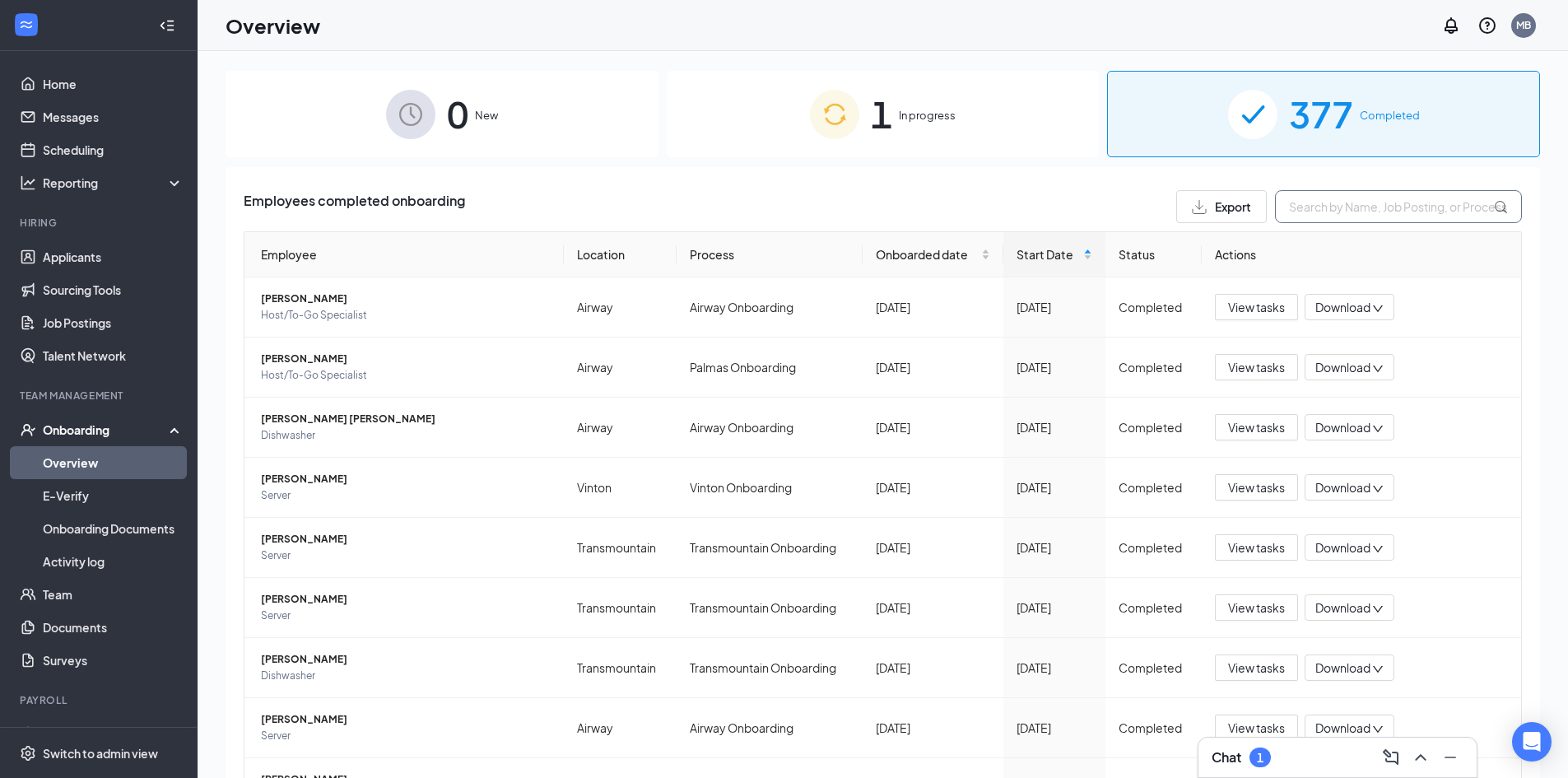
click at [1346, 202] on input "text" at bounding box center [1398, 206] width 247 height 33
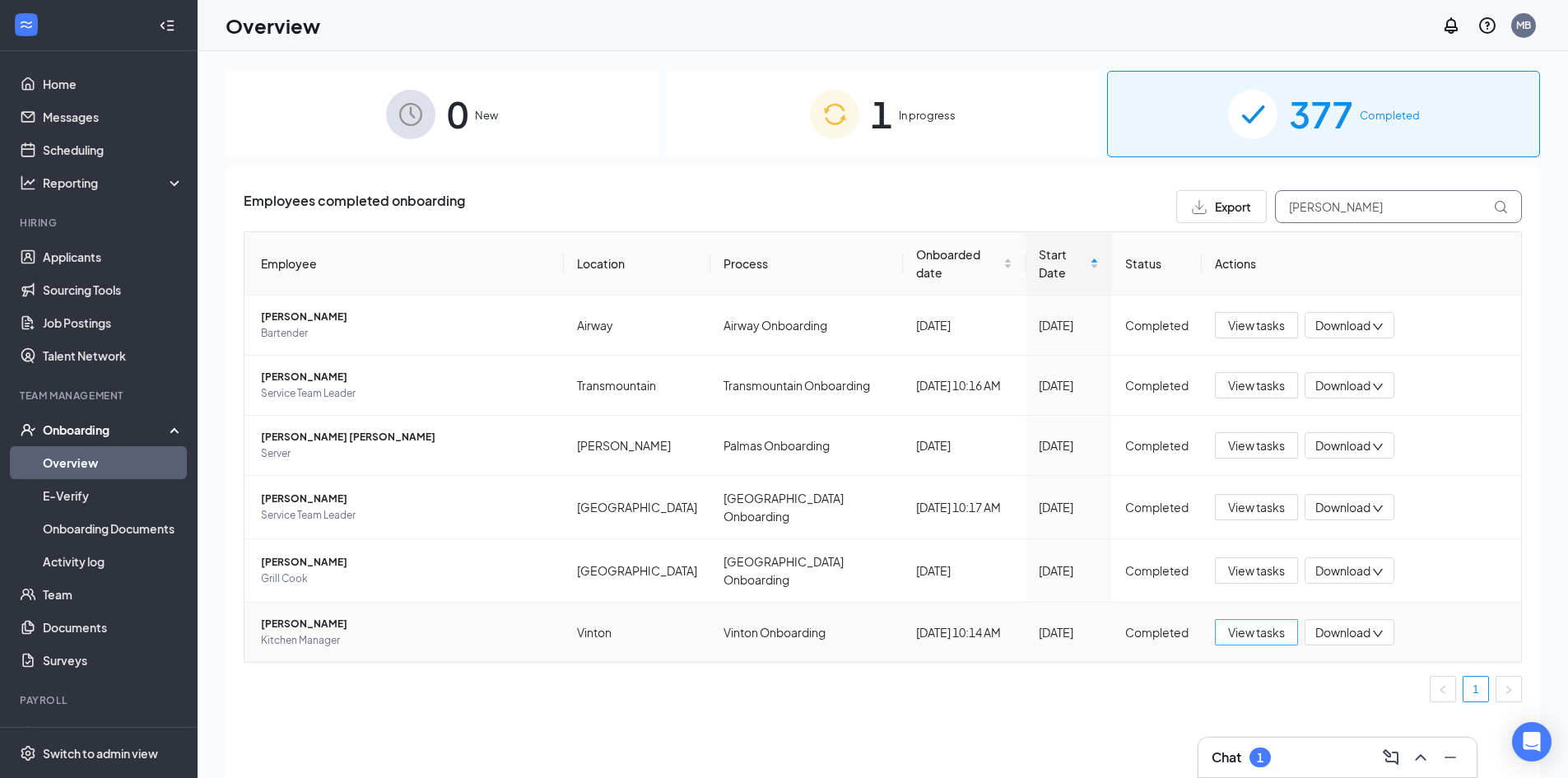
type input "[PERSON_NAME]"
click at [1257, 623] on span "View tasks" at bounding box center [1256, 632] width 57 height 18
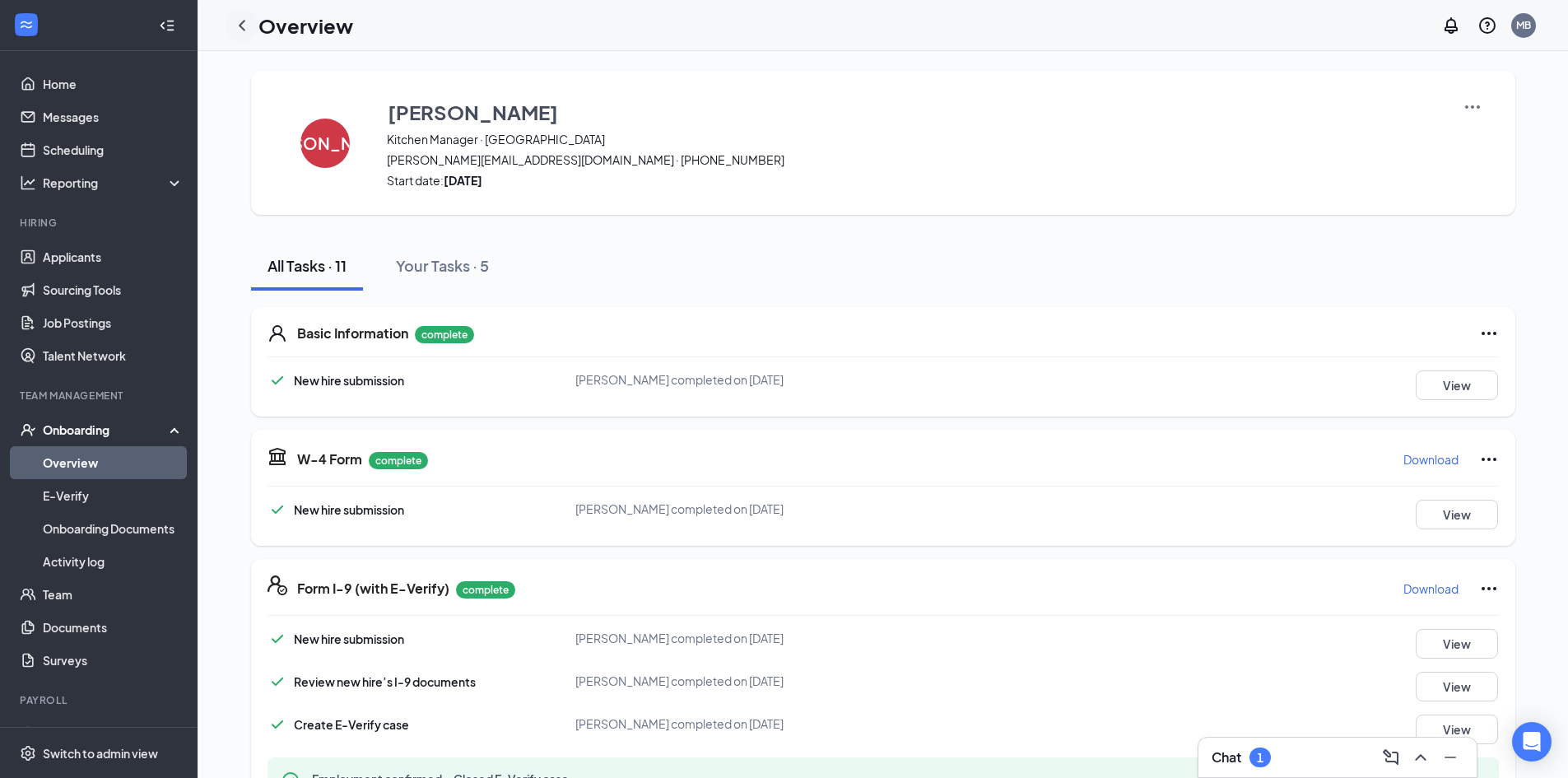
click at [245, 21] on icon "ChevronLeft" at bounding box center [241, 25] width 6 height 11
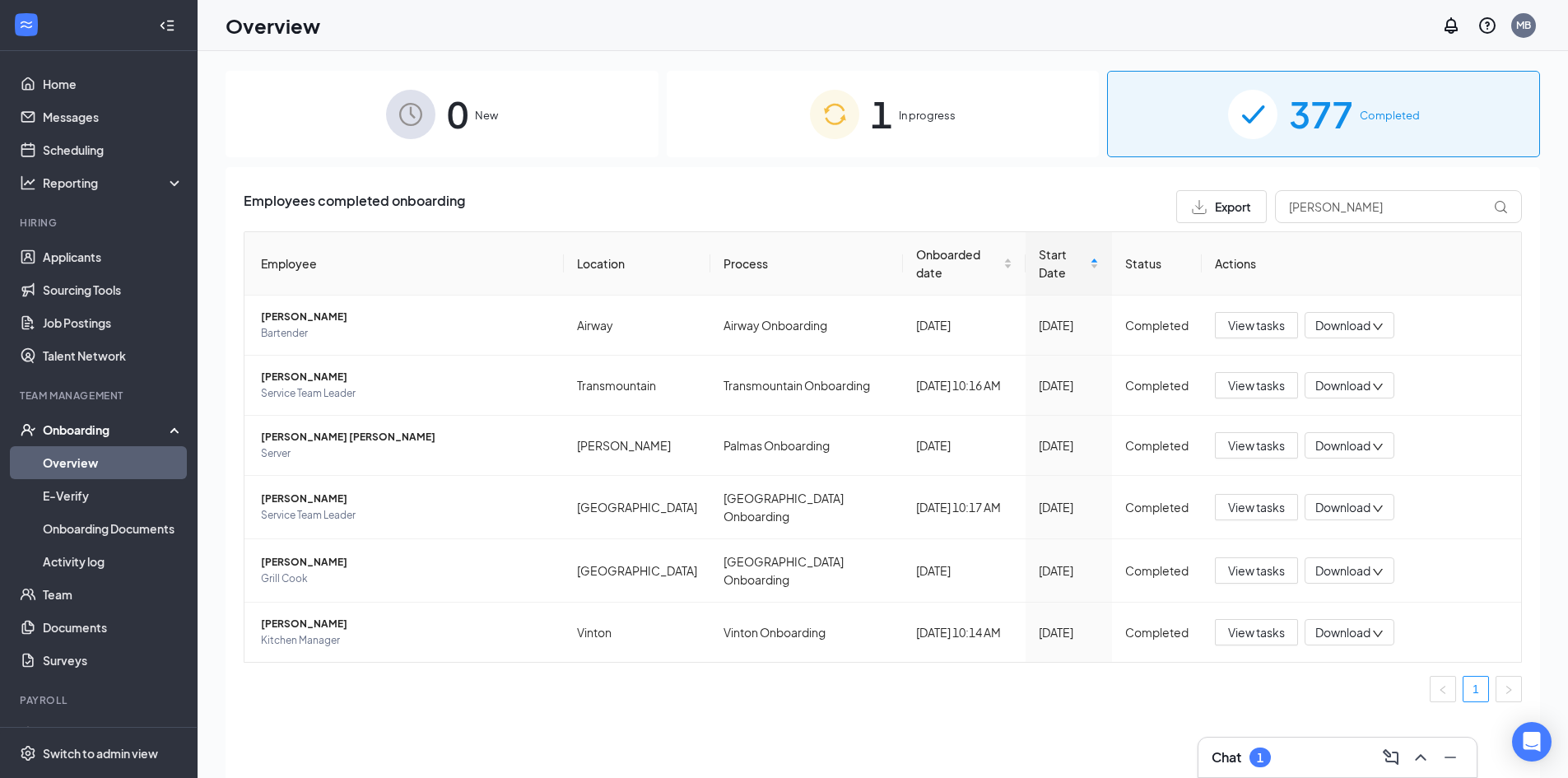
click at [913, 124] on div "1 In progress" at bounding box center [883, 114] width 433 height 86
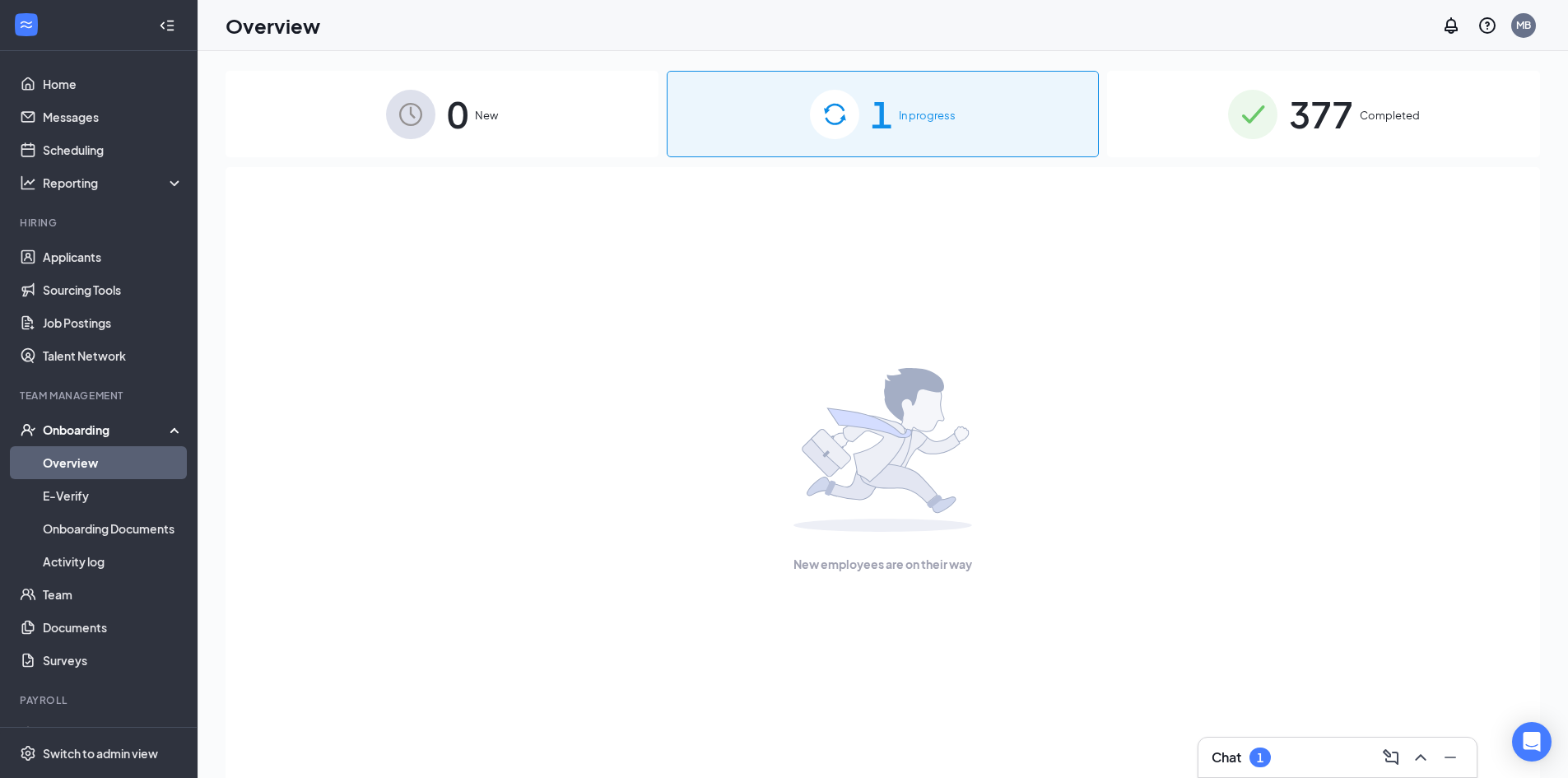
click at [1274, 116] on img at bounding box center [1252, 114] width 49 height 49
